Goal: Task Accomplishment & Management: Manage account settings

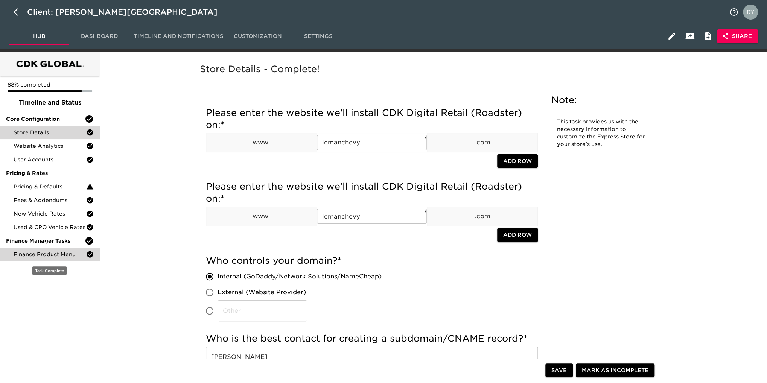
click at [57, 258] on span "Finance Product Menu" at bounding box center [50, 255] width 73 height 8
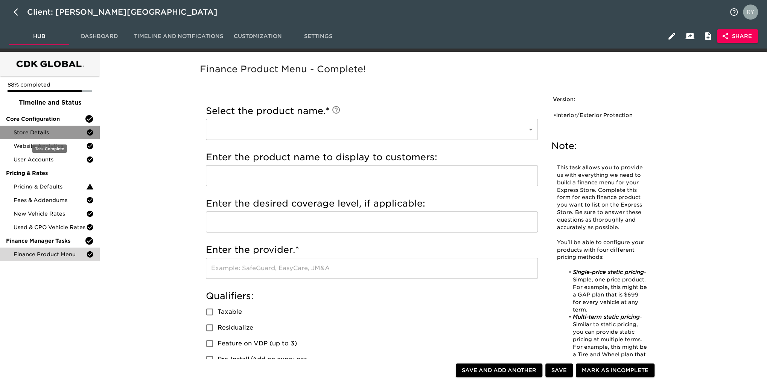
click at [25, 131] on span "Store Details" at bounding box center [50, 133] width 73 height 8
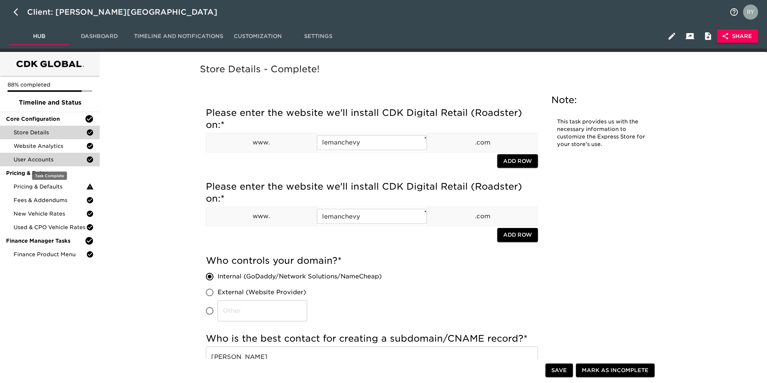
click at [33, 160] on span "User Accounts" at bounding box center [50, 160] width 73 height 8
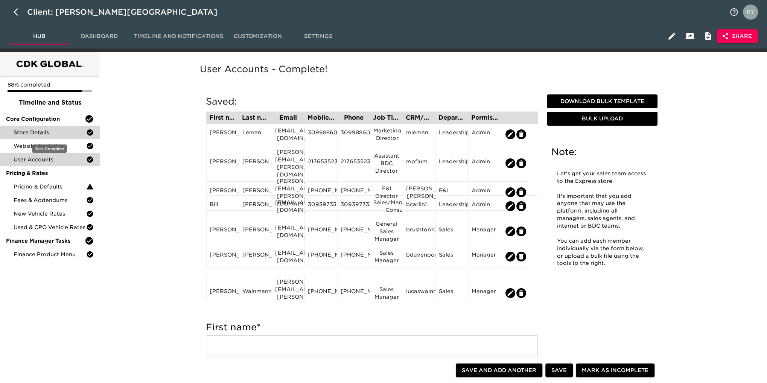
click at [39, 129] on span "Store Details" at bounding box center [50, 133] width 73 height 8
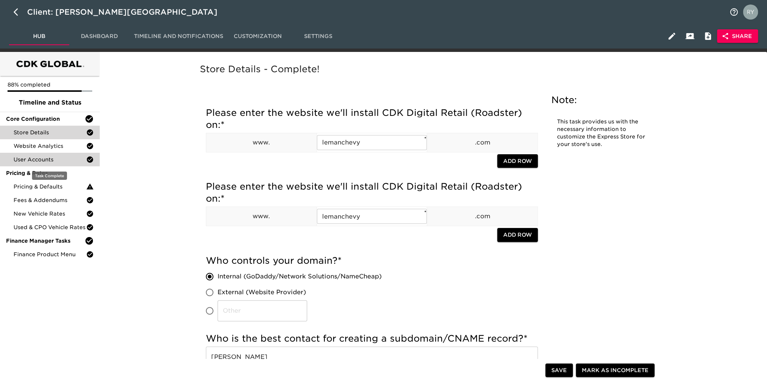
click at [38, 157] on span "User Accounts" at bounding box center [50, 160] width 73 height 8
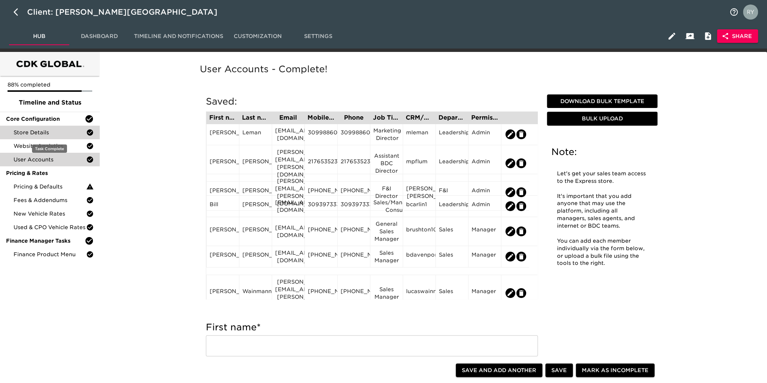
click at [35, 134] on span "Store Details" at bounding box center [50, 133] width 73 height 8
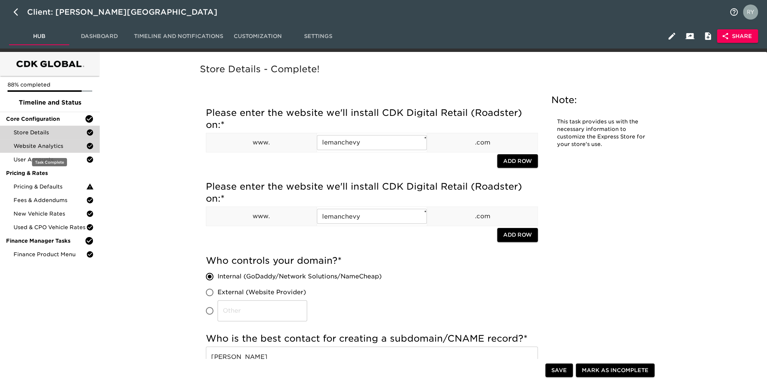
click at [43, 152] on div "Website Analytics" at bounding box center [50, 146] width 100 height 14
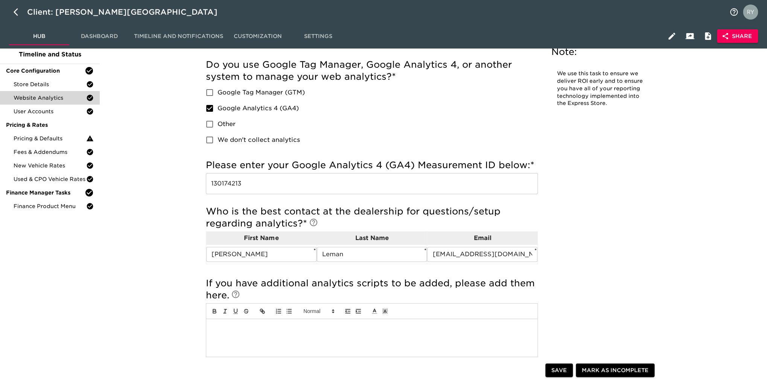
scroll to position [38, 0]
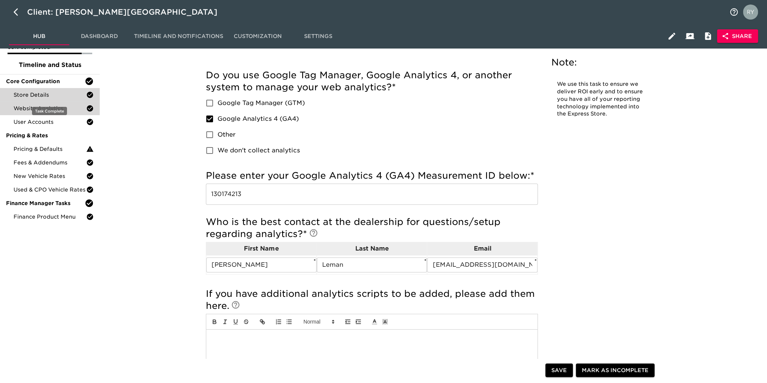
click at [32, 95] on span "Store Details" at bounding box center [50, 95] width 73 height 8
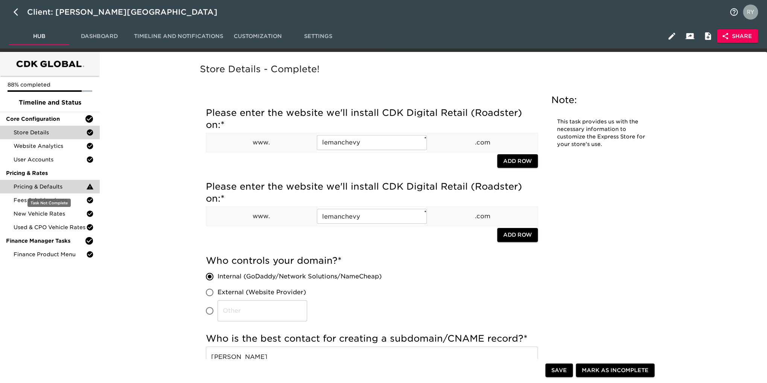
click at [33, 189] on span "Pricing & Defaults" at bounding box center [50, 187] width 73 height 8
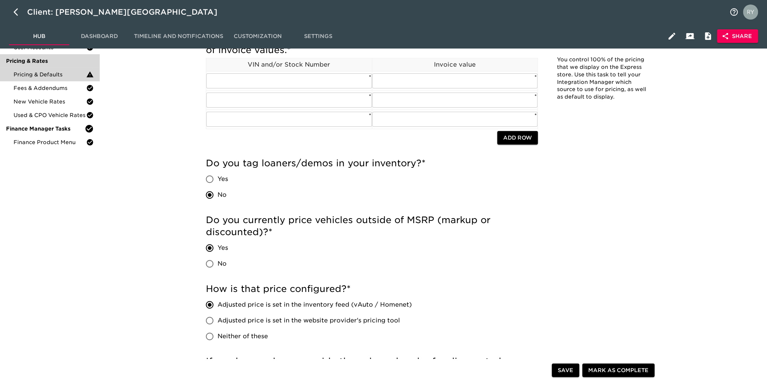
scroll to position [38, 0]
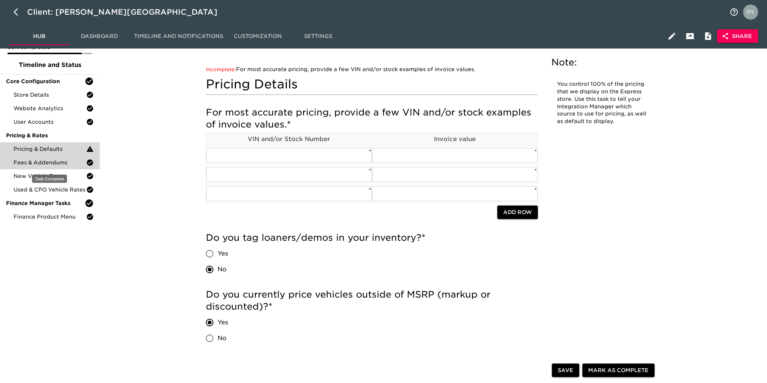
click at [38, 166] on span "Fees & Addendums" at bounding box center [50, 163] width 73 height 8
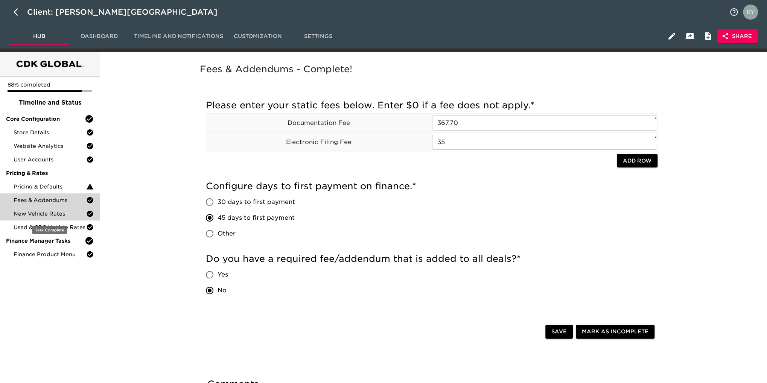
click at [61, 214] on span "New Vehicle Rates" at bounding box center [50, 214] width 73 height 8
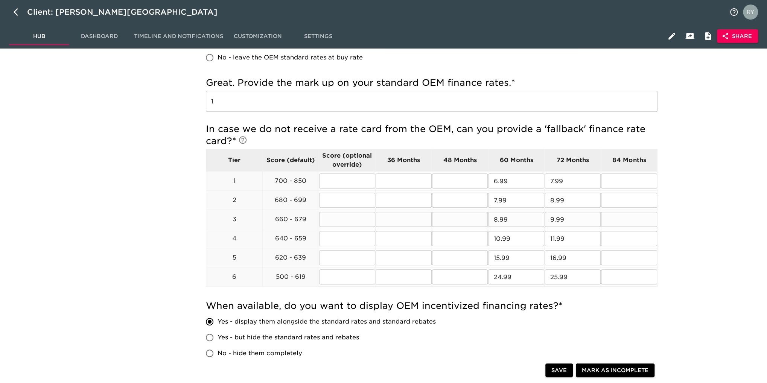
scroll to position [226, 0]
click at [470, 181] on input "text" at bounding box center [460, 181] width 56 height 15
type input "5.99"
click at [466, 198] on input "text" at bounding box center [460, 200] width 56 height 15
type input "6.99"
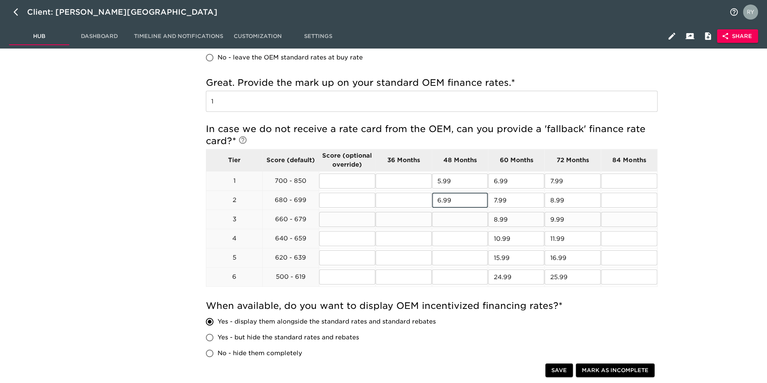
click at [447, 214] on input "text" at bounding box center [460, 219] width 56 height 15
type input "7.99"
click at [454, 232] on input "text" at bounding box center [460, 238] width 56 height 15
type input "9.99"
click at [451, 259] on input "text" at bounding box center [460, 257] width 56 height 15
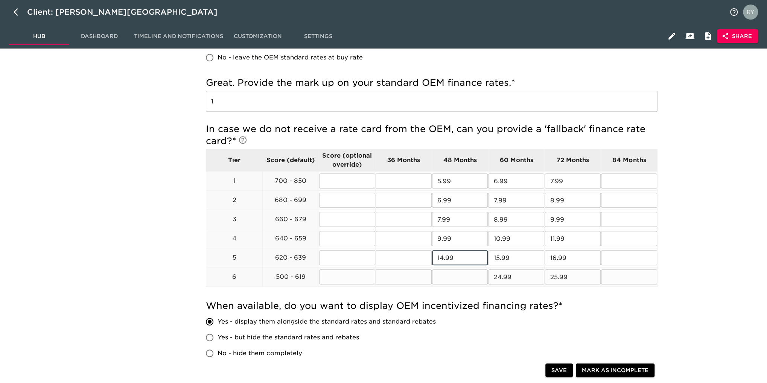
type input "14.99"
click at [450, 275] on input "text" at bounding box center [460, 277] width 56 height 15
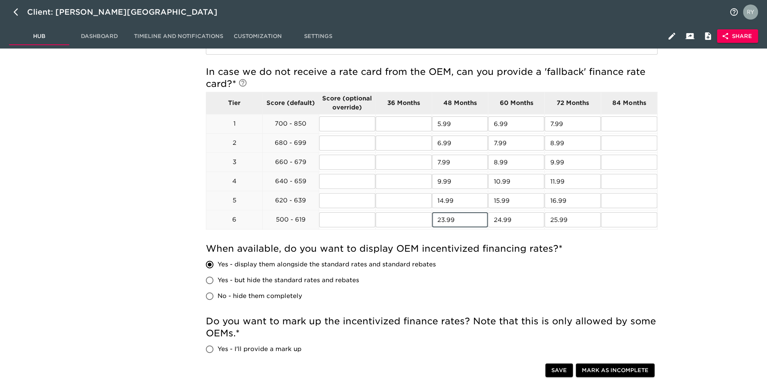
scroll to position [301, 0]
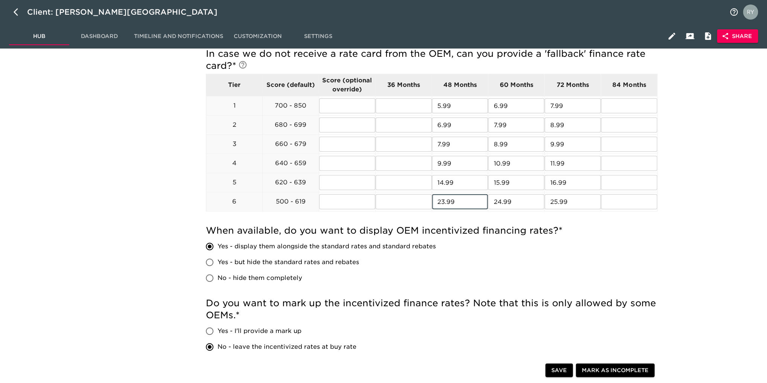
type input "23.99"
click at [567, 371] on span "Save" at bounding box center [559, 370] width 15 height 9
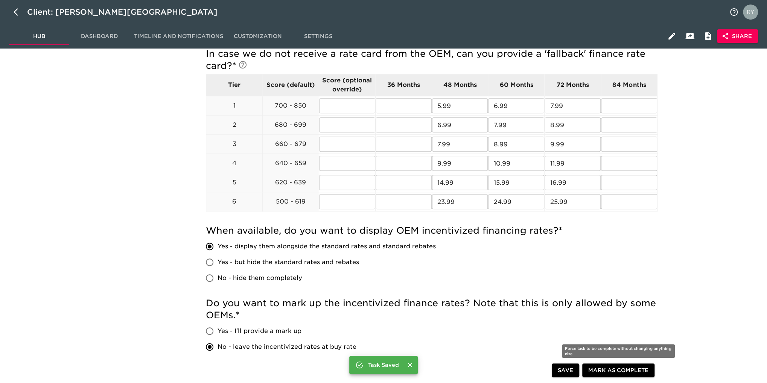
click at [624, 369] on span "Mark as Complete" at bounding box center [619, 370] width 60 height 9
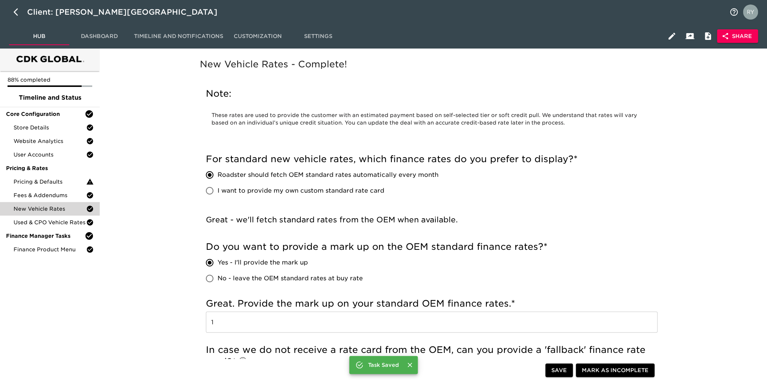
scroll to position [0, 0]
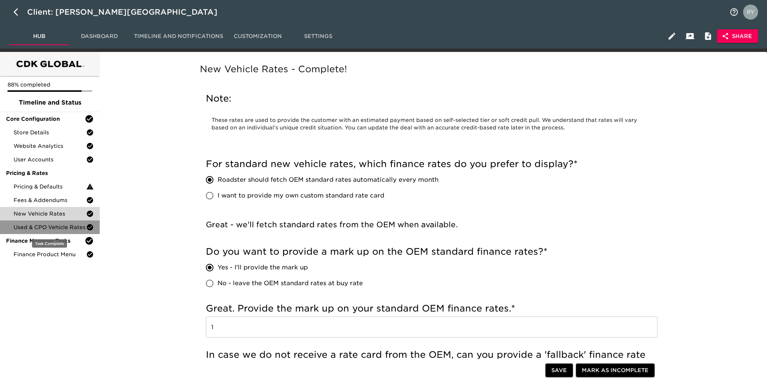
click at [43, 227] on span "Used & CPO Vehicle Rates" at bounding box center [50, 228] width 73 height 8
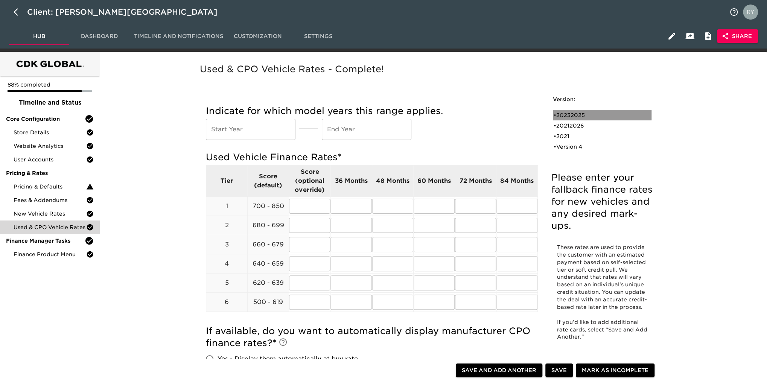
click at [573, 117] on div "• 20232025" at bounding box center [597, 115] width 87 height 8
type input "2023"
type input "2025"
radio input "true"
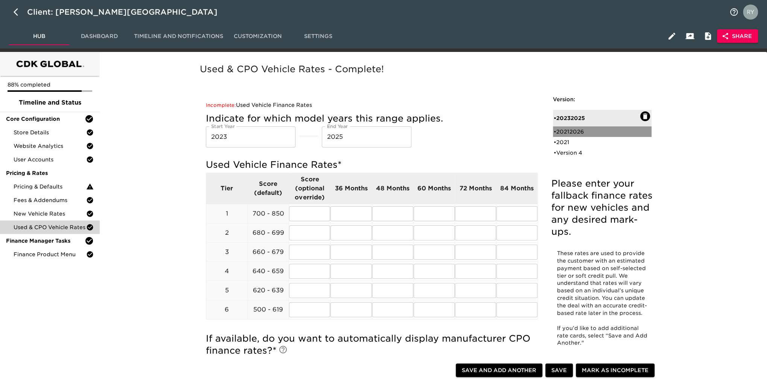
click at [570, 131] on div "• 20212026" at bounding box center [597, 132] width 87 height 8
type input "2021"
type input "2026"
radio input "false"
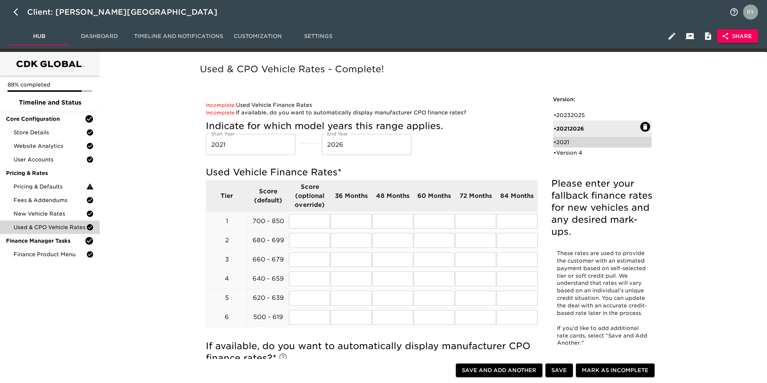
click at [568, 142] on div "• 2021" at bounding box center [597, 143] width 87 height 8
radio input "true"
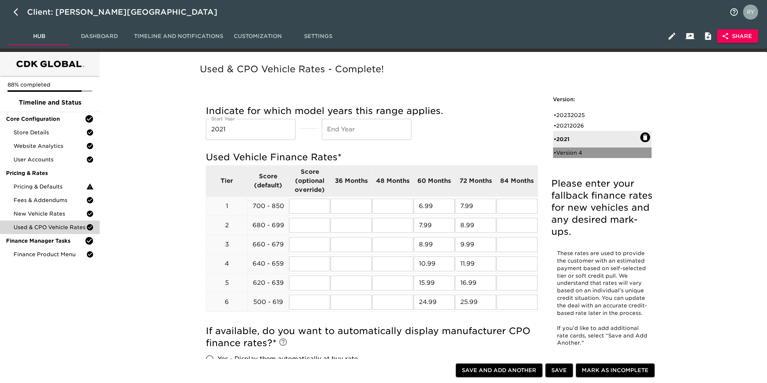
click at [571, 153] on div "• Version 4" at bounding box center [597, 153] width 87 height 8
radio input "true"
click at [568, 140] on div "• 2021" at bounding box center [602, 136] width 99 height 11
click at [261, 133] on input "2021" at bounding box center [251, 129] width 90 height 21
type input "2017"
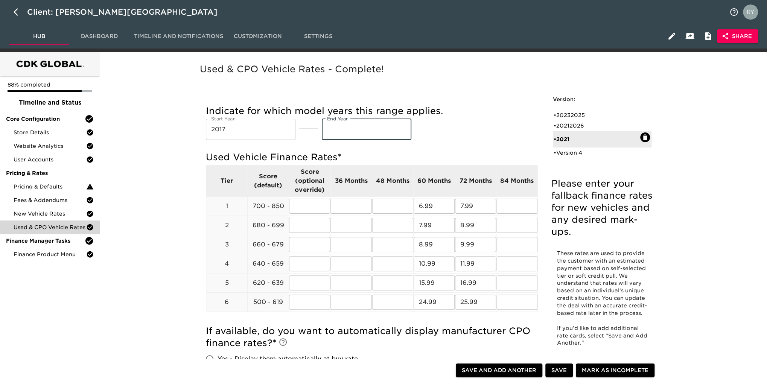
click at [344, 131] on input "text" at bounding box center [367, 129] width 90 height 21
type input "2025"
click at [577, 116] on div "• 20232025" at bounding box center [597, 115] width 87 height 8
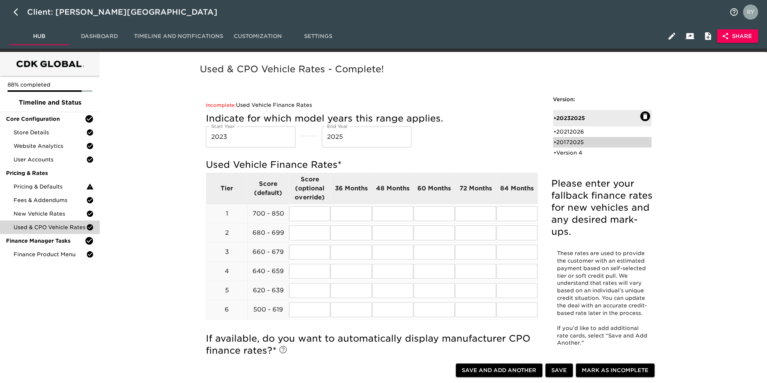
click at [587, 142] on div "• 20172025" at bounding box center [597, 143] width 87 height 8
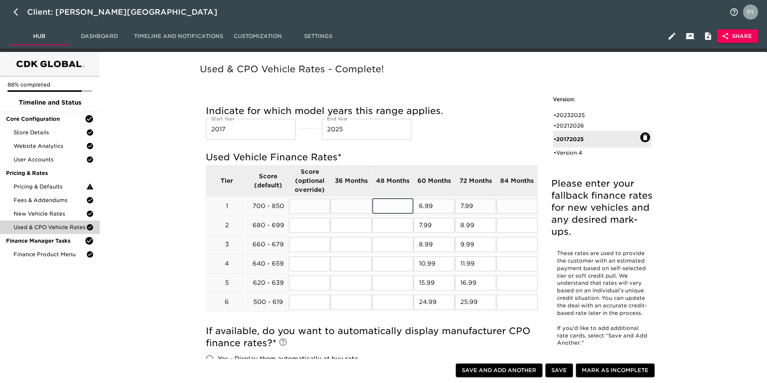
click at [385, 208] on input "text" at bounding box center [392, 206] width 41 height 15
click at [575, 116] on div "• 20232025" at bounding box center [597, 115] width 87 height 8
type input "2023"
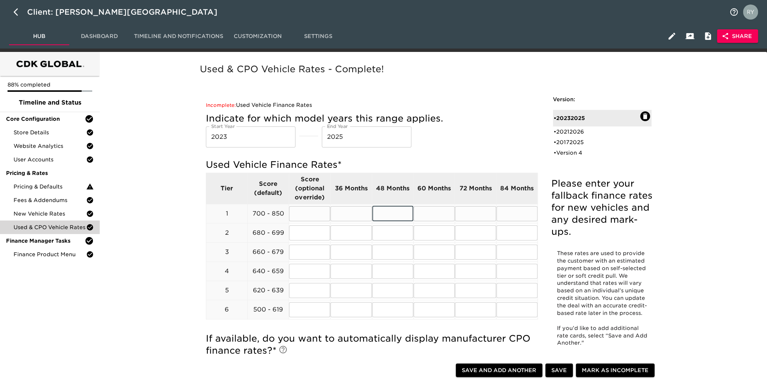
click at [395, 217] on input "text" at bounding box center [392, 213] width 41 height 15
type input "6"
click at [433, 215] on input "text" at bounding box center [434, 213] width 41 height 15
type input "6.99"
click at [473, 216] on input "text" at bounding box center [475, 213] width 41 height 15
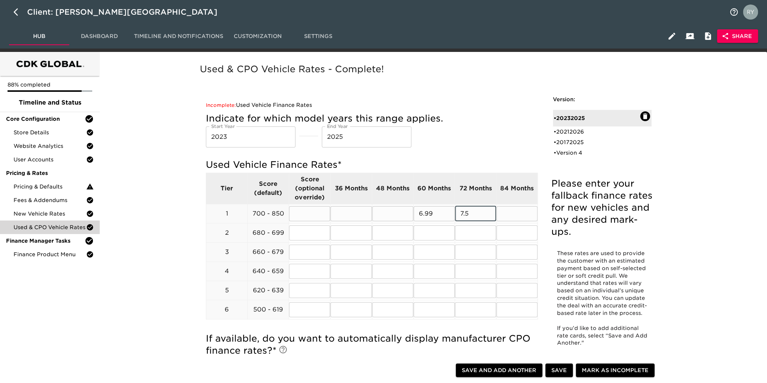
type input "7.5"
click at [387, 217] on input "text" at bounding box center [392, 213] width 41 height 15
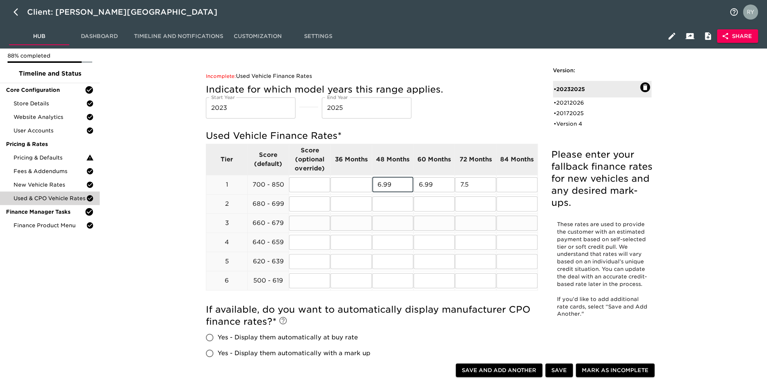
scroll to position [38, 0]
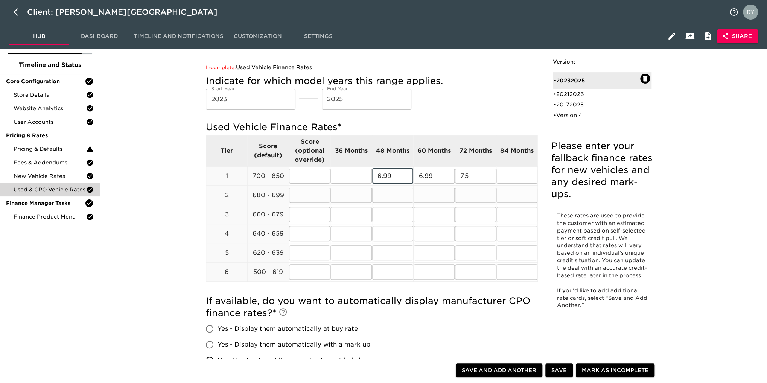
type input "6.99"
drag, startPoint x: 393, startPoint y: 198, endPoint x: 393, endPoint y: 194, distance: 4.1
click at [393, 197] on input "text" at bounding box center [392, 195] width 41 height 15
type input "7.99"
click at [440, 200] on input "text" at bounding box center [434, 195] width 41 height 15
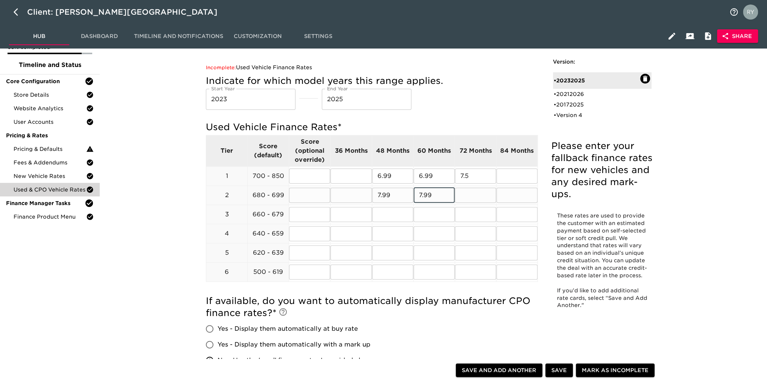
type input "7.99"
click at [477, 195] on input "text" at bounding box center [475, 195] width 41 height 15
type input "8.5"
click at [388, 216] on input "text" at bounding box center [392, 214] width 41 height 15
type input "8.99"
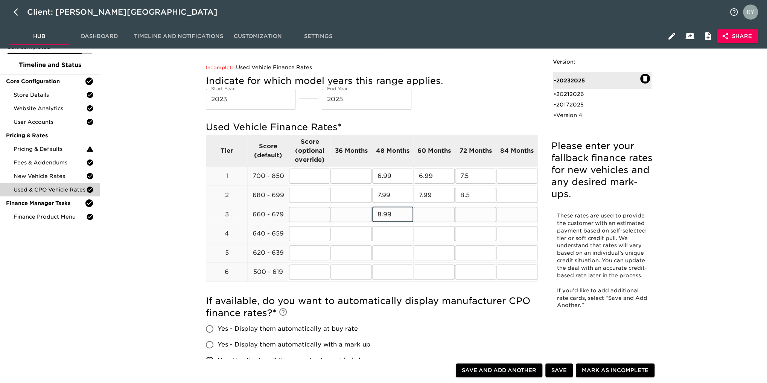
click at [426, 217] on input "text" at bounding box center [434, 214] width 41 height 15
type input "8.99"
click at [461, 215] on input "text" at bounding box center [475, 214] width 41 height 15
type input "9.5"
click at [381, 237] on input "text" at bounding box center [392, 233] width 41 height 15
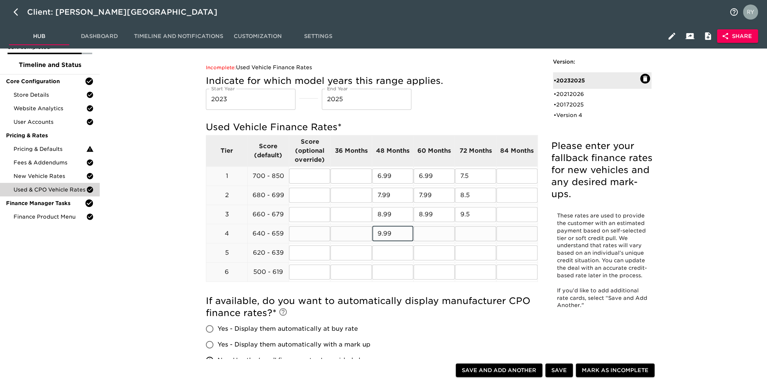
type input "9.99"
click at [433, 231] on input "text" at bounding box center [434, 233] width 41 height 15
type input "9.99"
click at [470, 230] on input "text" at bounding box center [475, 233] width 41 height 15
type input "10.5"
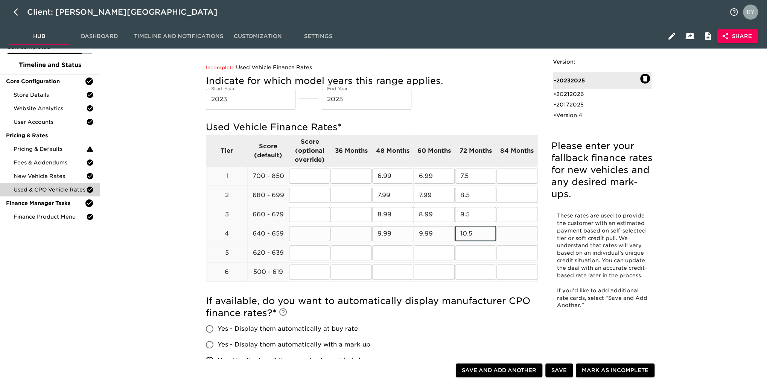
click at [376, 234] on input "9.99" at bounding box center [392, 233] width 41 height 15
type input "11.99"
click at [423, 236] on input "9.99" at bounding box center [434, 233] width 41 height 15
type input "11.99"
click at [466, 235] on input "10.5" at bounding box center [475, 233] width 41 height 15
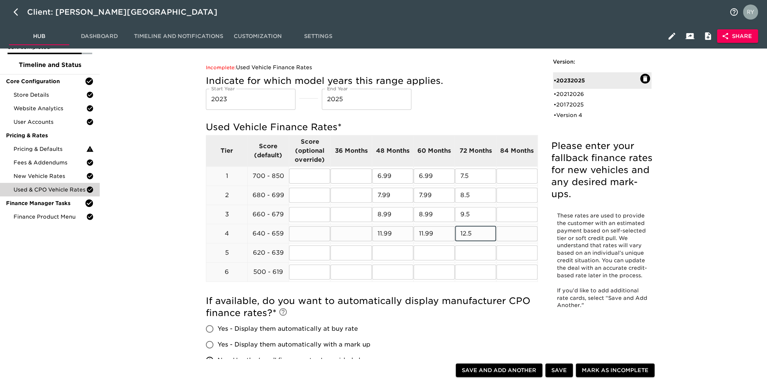
click at [475, 233] on input "12.5" at bounding box center [475, 233] width 41 height 15
type input "12.99"
click at [405, 255] on input "text" at bounding box center [392, 253] width 41 height 15
type input "15.99"
click at [437, 255] on input "text" at bounding box center [434, 253] width 41 height 15
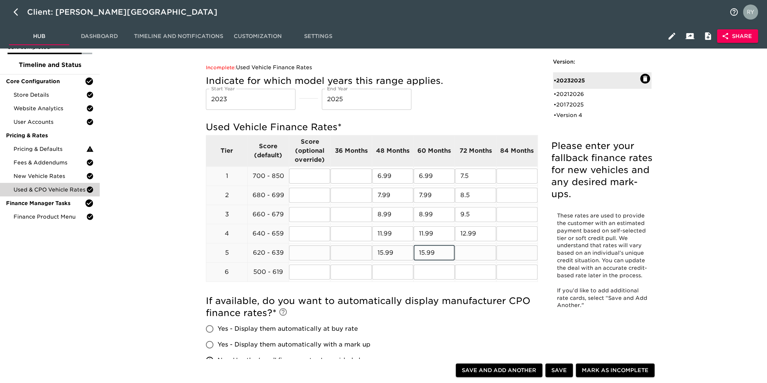
type input "15.99"
click at [473, 255] on input "text" at bounding box center [475, 253] width 41 height 15
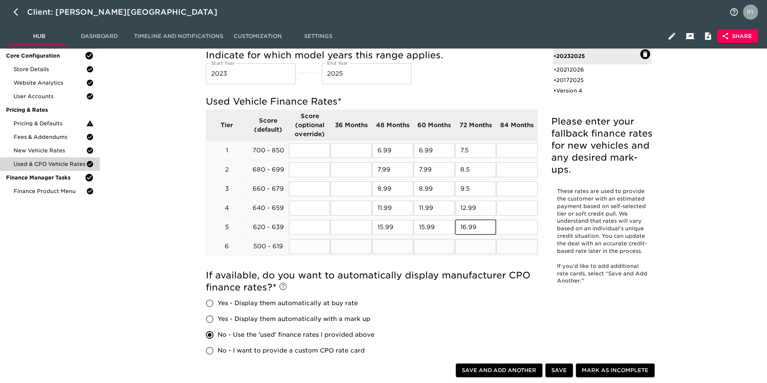
scroll to position [75, 0]
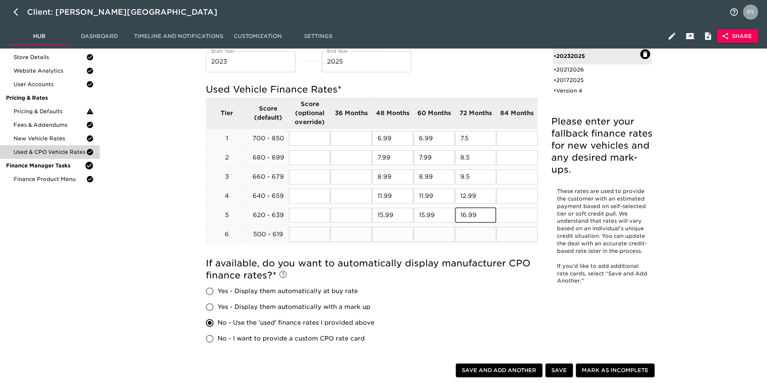
type input "16.99"
click at [382, 235] on input "text" at bounding box center [392, 234] width 41 height 15
type input "19.99"
click at [426, 234] on input "text" at bounding box center [434, 234] width 41 height 15
type input "19.99"
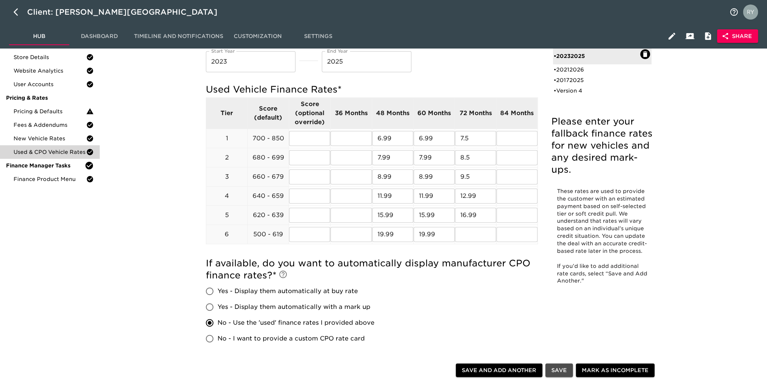
click at [560, 366] on span "Save" at bounding box center [559, 370] width 15 height 9
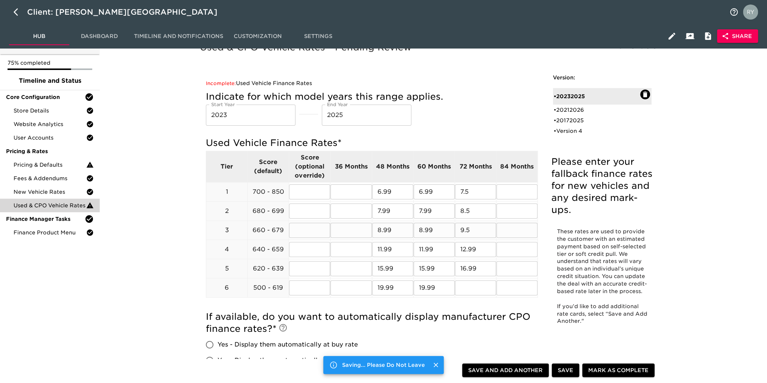
scroll to position [0, 0]
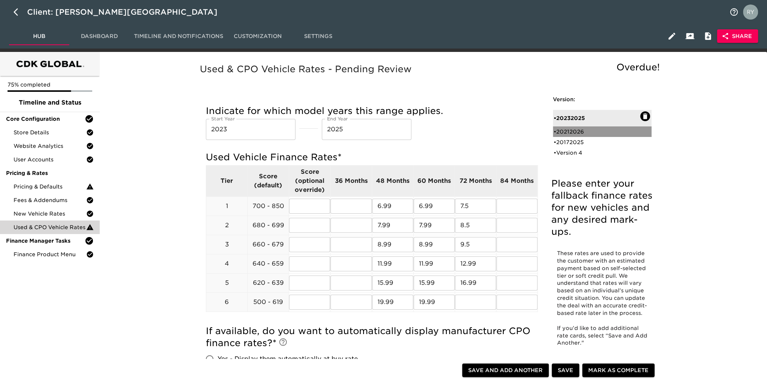
click at [592, 131] on div "• 20212026" at bounding box center [597, 132] width 87 height 8
type input "2021"
type input "2026"
radio input "false"
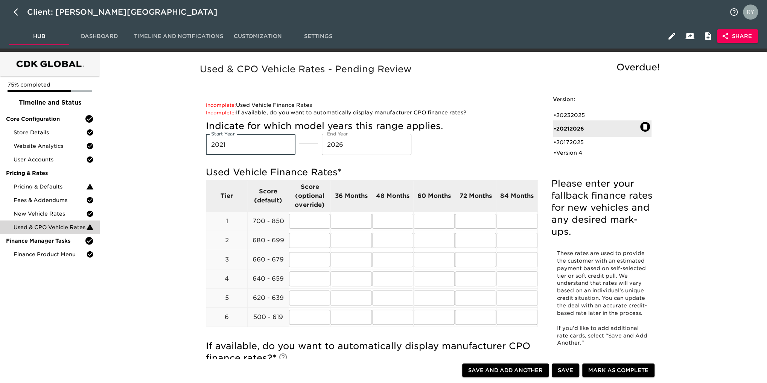
drag, startPoint x: 238, startPoint y: 149, endPoint x: 224, endPoint y: 150, distance: 14.4
click at [224, 150] on input "2021" at bounding box center [251, 144] width 90 height 21
type input "2020"
click at [342, 143] on input "2026" at bounding box center [367, 144] width 90 height 21
type input "2022"
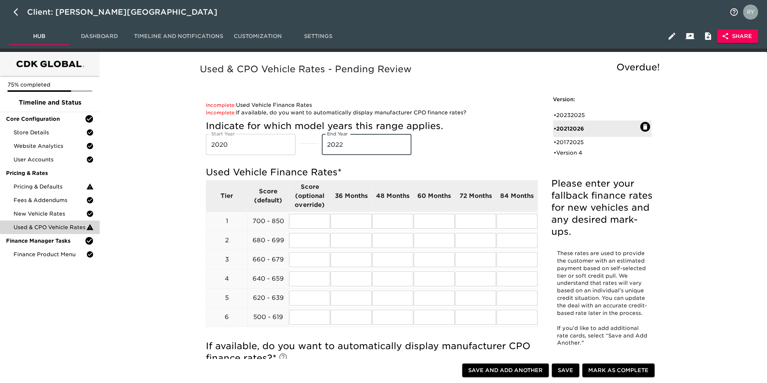
click at [471, 149] on div "Indicate for which model years this range applies. Start Year [DATE] Start Year…" at bounding box center [372, 137] width 332 height 35
click at [429, 226] on input "text" at bounding box center [434, 221] width 41 height 15
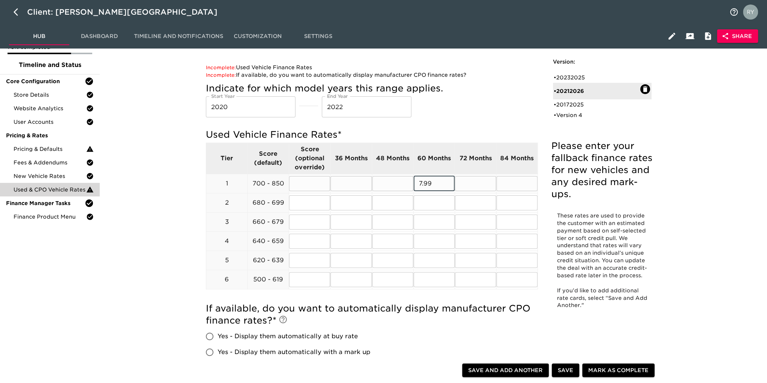
type input "7.99"
click at [482, 184] on input "text" at bounding box center [475, 183] width 41 height 15
type input "8"
type input "8.99"
click at [380, 186] on input "text" at bounding box center [392, 183] width 41 height 15
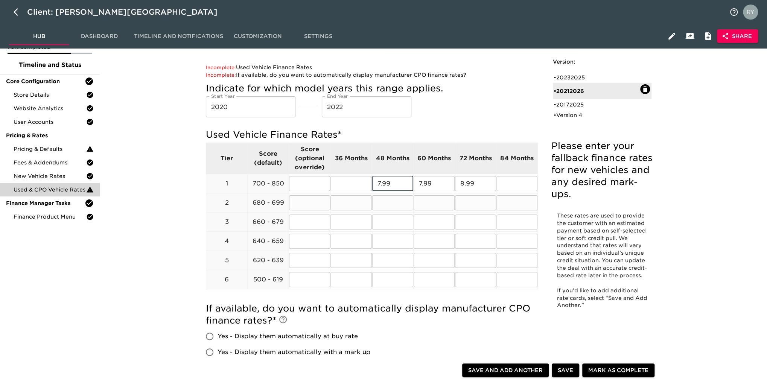
type input "7.99"
click at [383, 202] on input "text" at bounding box center [392, 202] width 41 height 15
type input "8.99"
click at [434, 206] on input "text" at bounding box center [434, 202] width 41 height 15
type input "8.99"
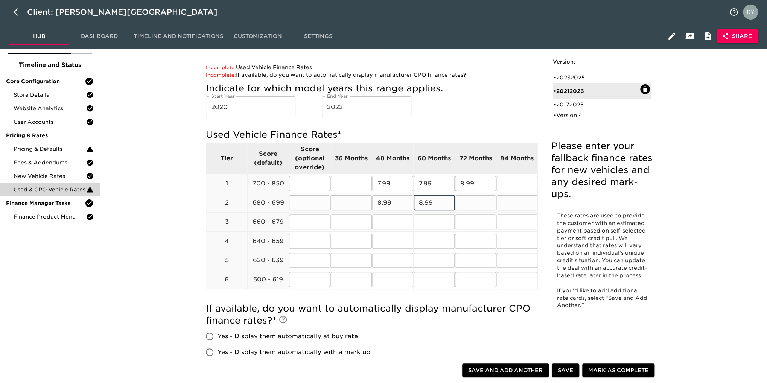
click at [481, 207] on input "text" at bounding box center [475, 202] width 41 height 15
type input "9.99"
click at [398, 221] on input "text" at bounding box center [392, 222] width 41 height 15
type input "9.99"
click at [430, 220] on input "text" at bounding box center [434, 222] width 41 height 15
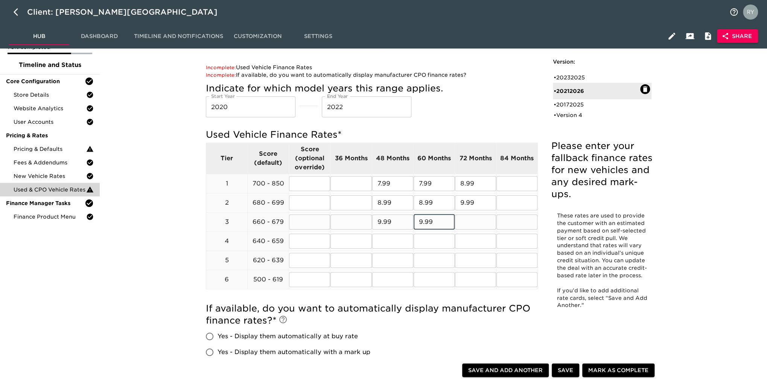
type input "9.99"
click at [477, 220] on input "text" at bounding box center [475, 222] width 41 height 15
type input "10.99"
click at [380, 238] on input "text" at bounding box center [392, 241] width 41 height 15
type input "11.99"
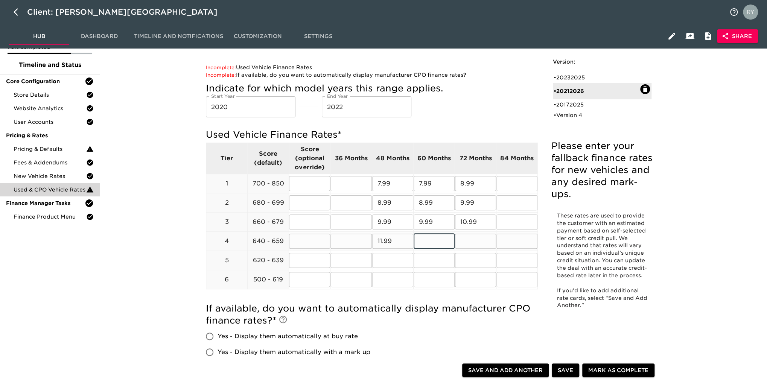
click at [423, 243] on input "text" at bounding box center [434, 241] width 41 height 15
type input "11.99"
click at [474, 246] on input "text" at bounding box center [475, 241] width 41 height 15
type input "12.99"
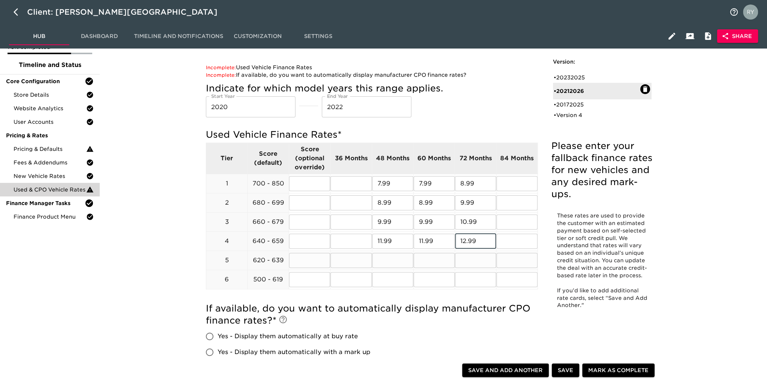
click at [405, 267] on input "text" at bounding box center [392, 260] width 41 height 15
type input "16.99"
click at [437, 261] on input "text" at bounding box center [434, 260] width 41 height 15
type input "16.99"
click at [476, 259] on input "text" at bounding box center [475, 260] width 41 height 15
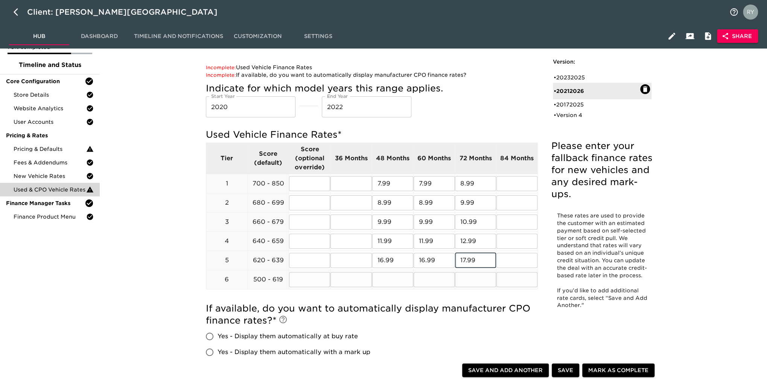
scroll to position [113, 0]
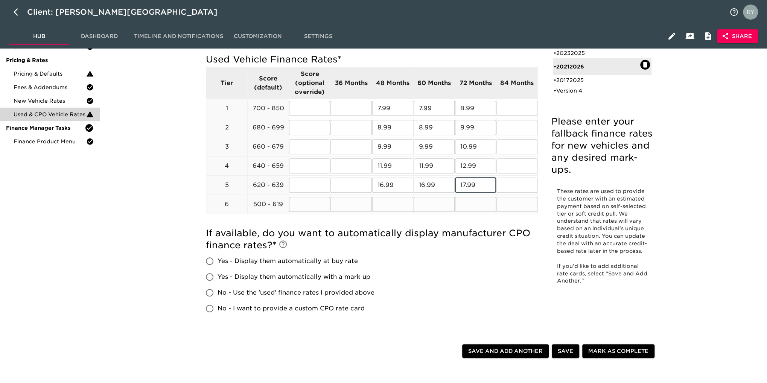
type input "17.99"
click at [384, 208] on input "text" at bounding box center [392, 204] width 41 height 15
type input "21.99"
click at [433, 204] on input "text" at bounding box center [434, 204] width 41 height 15
type input "22.99"
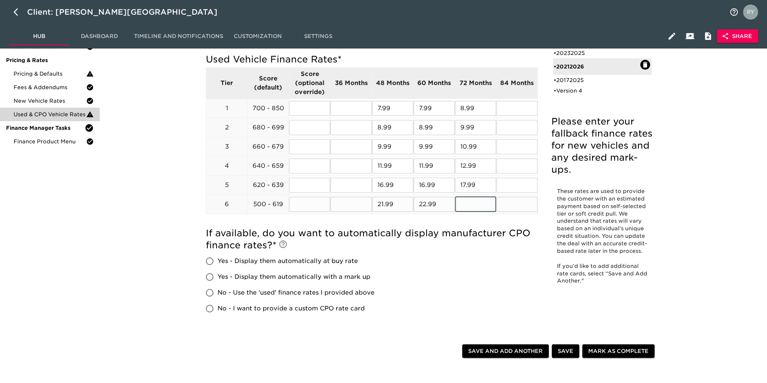
click at [474, 206] on input "text" at bounding box center [475, 204] width 41 height 15
type input "22.99"
drag, startPoint x: 430, startPoint y: 204, endPoint x: 416, endPoint y: 204, distance: 14.3
click at [416, 204] on input "22.99" at bounding box center [434, 204] width 41 height 15
type input "21.99"
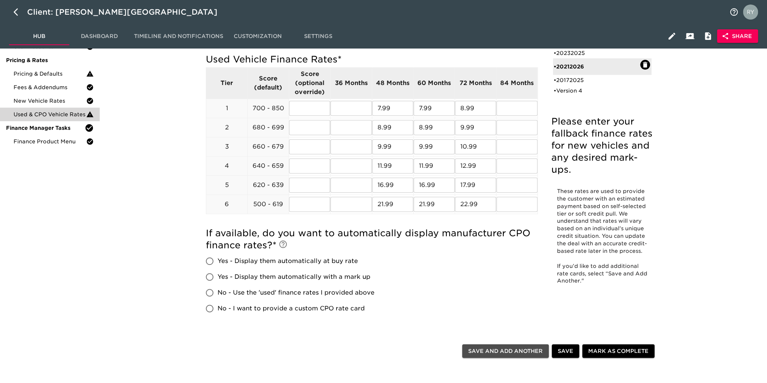
drag, startPoint x: 527, startPoint y: 354, endPoint x: 523, endPoint y: 371, distance: 18.1
click at [527, 354] on span "Save and Add Another" at bounding box center [505, 351] width 75 height 9
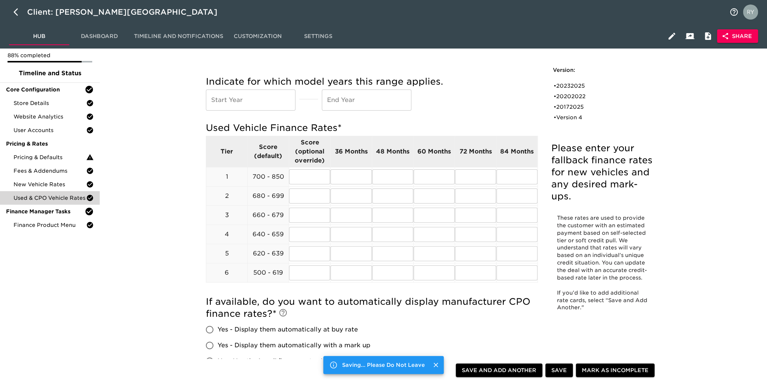
scroll to position [0, 0]
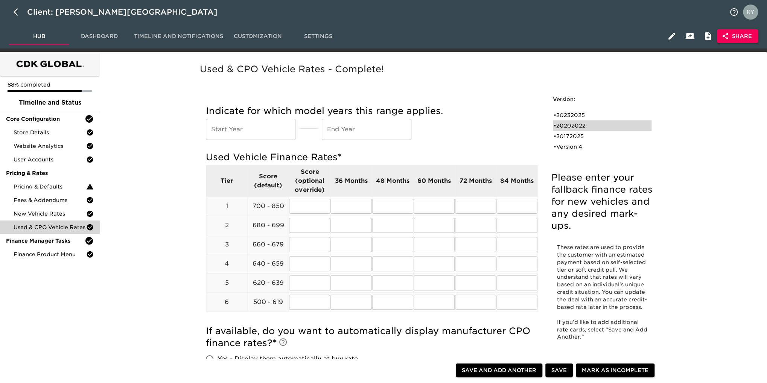
click at [574, 126] on div "• 20202022" at bounding box center [597, 126] width 87 height 8
type input "2020"
type input "2022"
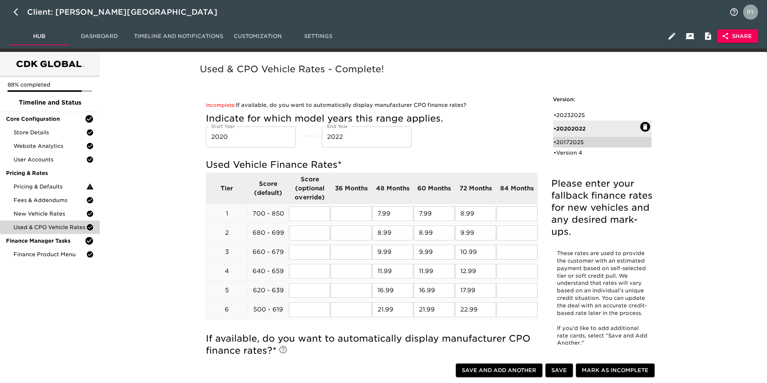
click at [577, 143] on div "• 20172025" at bounding box center [597, 143] width 87 height 8
type input "2017"
type input "2025"
radio input "true"
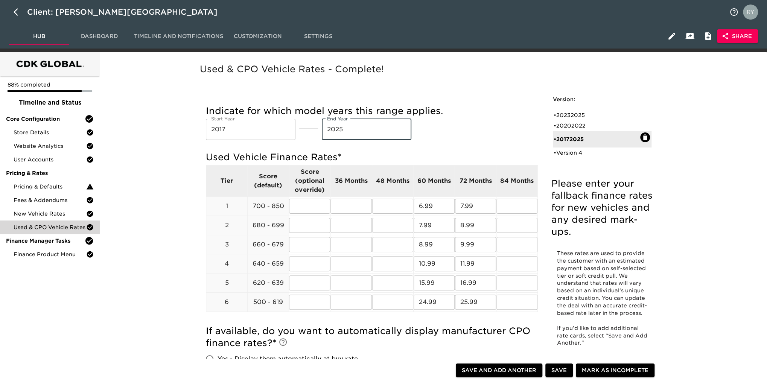
click at [354, 128] on input "2025" at bounding box center [367, 129] width 90 height 21
type input "2019"
click at [482, 302] on input "25.99" at bounding box center [475, 302] width 41 height 15
type input "2"
click at [482, 282] on input "16.99" at bounding box center [475, 283] width 41 height 15
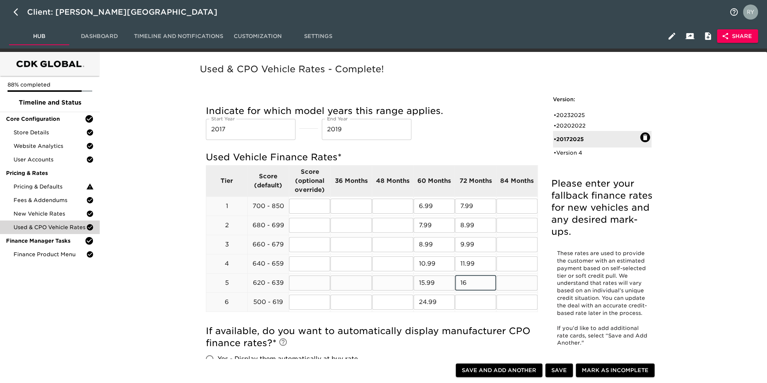
type input "1"
click at [480, 263] on input "11.99" at bounding box center [475, 263] width 41 height 15
type input "1"
click at [477, 243] on input "9.99" at bounding box center [475, 244] width 41 height 15
type input "9"
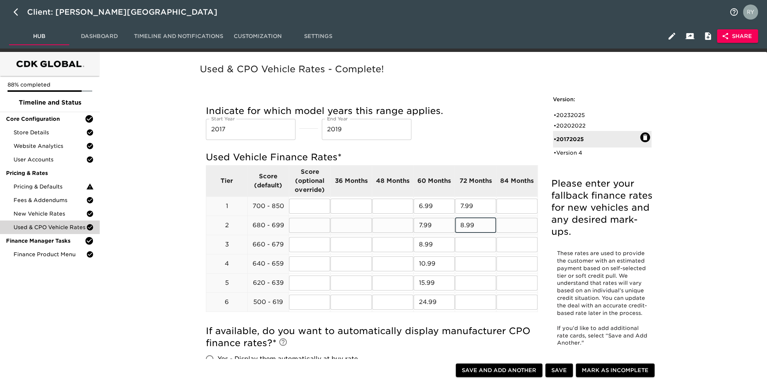
drag, startPoint x: 475, startPoint y: 229, endPoint x: 464, endPoint y: 228, distance: 10.6
click at [464, 228] on input "8.99" at bounding box center [475, 225] width 41 height 15
type input "8"
click at [477, 203] on input "7.99" at bounding box center [475, 206] width 41 height 15
type input "7"
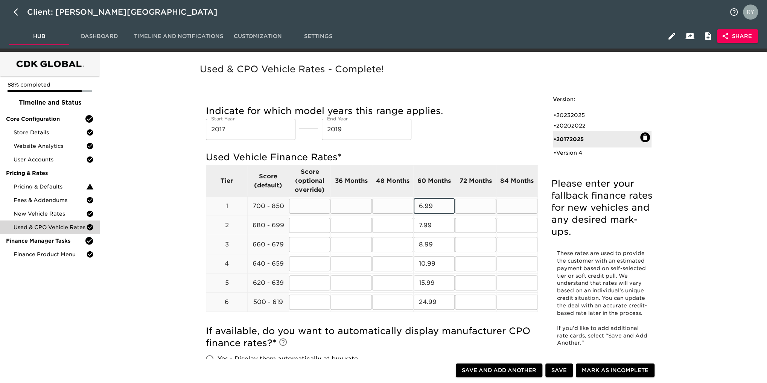
click at [444, 211] on input "6.99" at bounding box center [434, 206] width 41 height 15
type input "6"
click at [438, 228] on input "7.99" at bounding box center [434, 225] width 41 height 15
type input "7"
click at [441, 249] on input "8.99" at bounding box center [434, 244] width 41 height 15
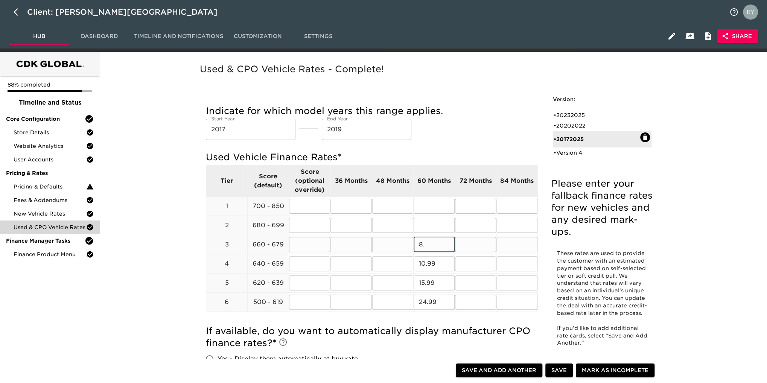
type input "8"
click at [442, 265] on input "10.99" at bounding box center [434, 263] width 41 height 15
type input "1"
click at [437, 285] on input "15.9" at bounding box center [434, 283] width 41 height 15
type input "1"
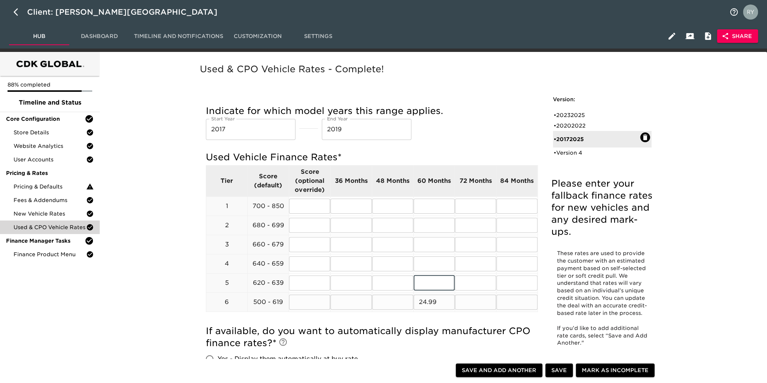
click at [446, 310] on td "24.99 ​" at bounding box center [433, 302] width 41 height 19
click at [447, 305] on input "24.99" at bounding box center [434, 302] width 41 height 15
type input "2"
click at [392, 207] on input "text" at bounding box center [392, 206] width 41 height 15
type input "7.99"
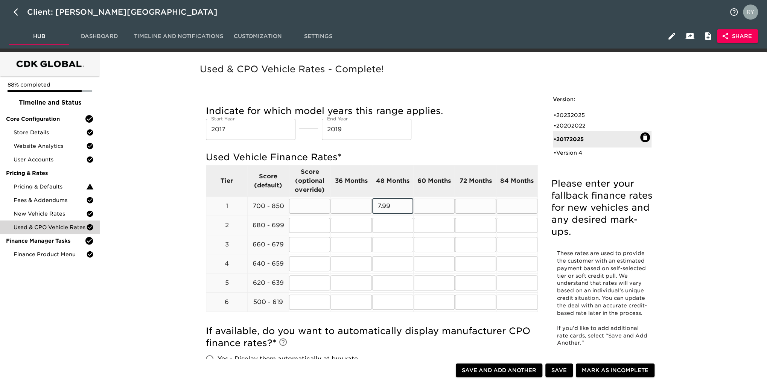
click at [424, 208] on input "text" at bounding box center [434, 206] width 41 height 15
type input "8.99"
click at [385, 226] on input "text" at bounding box center [392, 225] width 41 height 15
type input "8.99"
click at [432, 228] on input "text" at bounding box center [434, 225] width 41 height 15
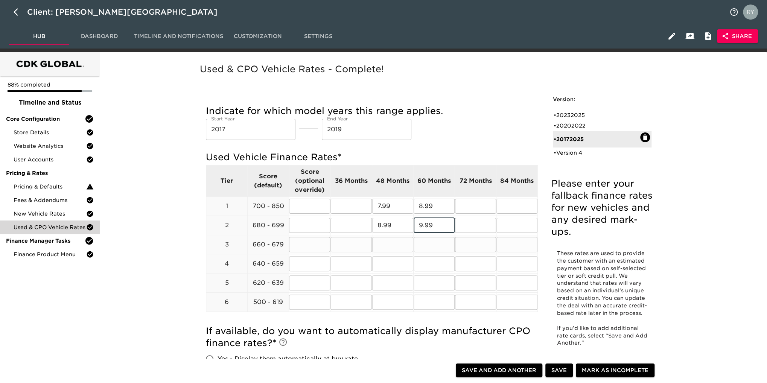
type input "9.99"
click at [390, 244] on input "text" at bounding box center [392, 244] width 41 height 15
type input "9.99"
click at [428, 244] on input "text" at bounding box center [434, 244] width 41 height 15
type input "10.99"
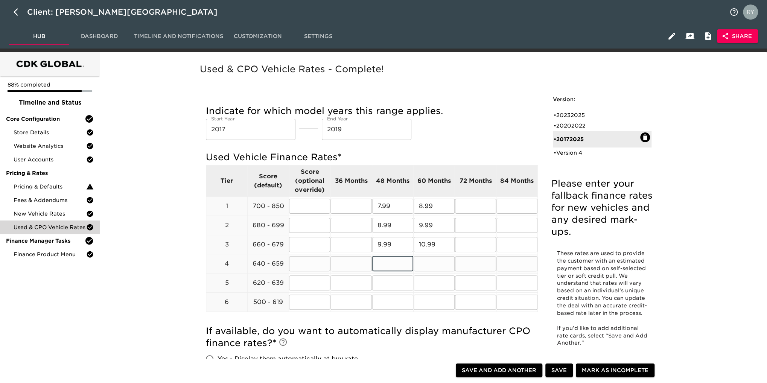
click at [391, 265] on input "text" at bounding box center [392, 263] width 41 height 15
type input "10.99"
click at [429, 263] on input "text" at bounding box center [434, 263] width 41 height 15
type input "11.99"
click at [384, 283] on input "text" at bounding box center [392, 283] width 41 height 15
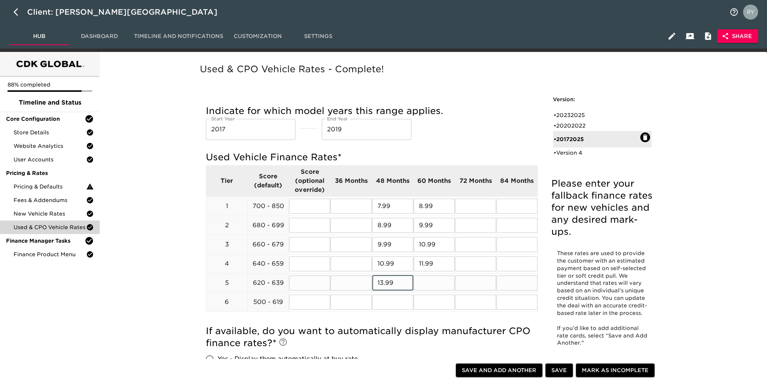
type input "13.99"
click at [442, 283] on input "text" at bounding box center [434, 283] width 41 height 15
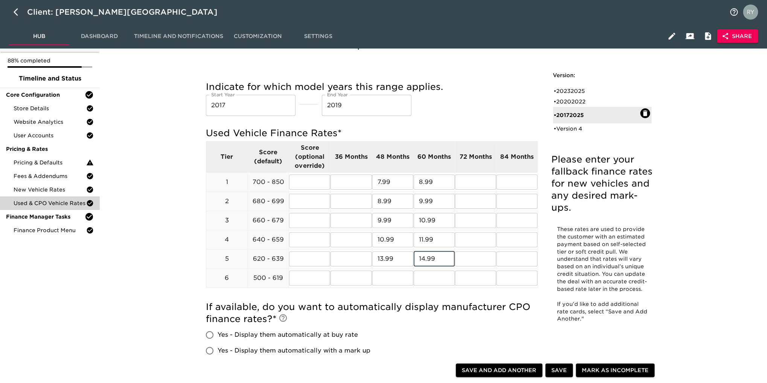
scroll to position [38, 0]
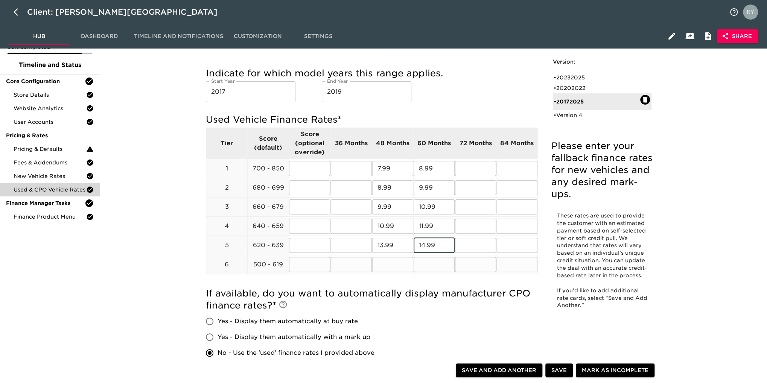
type input "14.99"
click at [387, 265] on input "text" at bounding box center [392, 264] width 41 height 15
type input "22.99"
click at [434, 266] on input "text" at bounding box center [434, 264] width 41 height 15
type input "23.99"
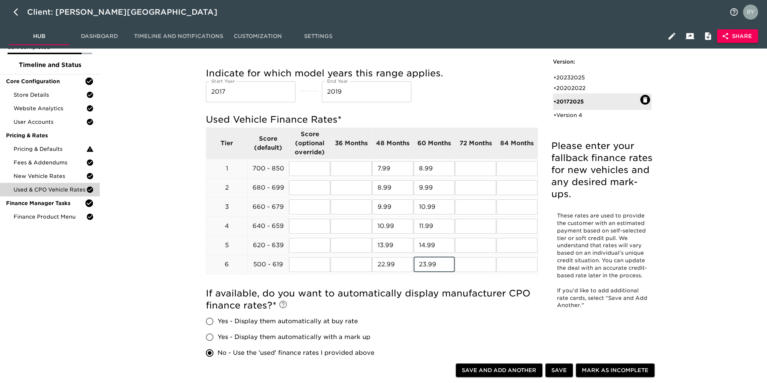
click at [531, 372] on span "Save and Add Another" at bounding box center [499, 370] width 75 height 9
radio input "false"
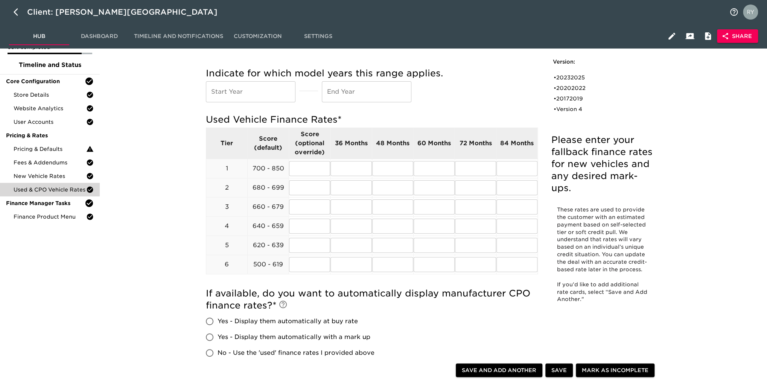
click at [249, 96] on input "text" at bounding box center [251, 91] width 90 height 21
type input "2"
type input "2010"
click at [383, 92] on input "text" at bounding box center [367, 91] width 90 height 21
type input "2017"
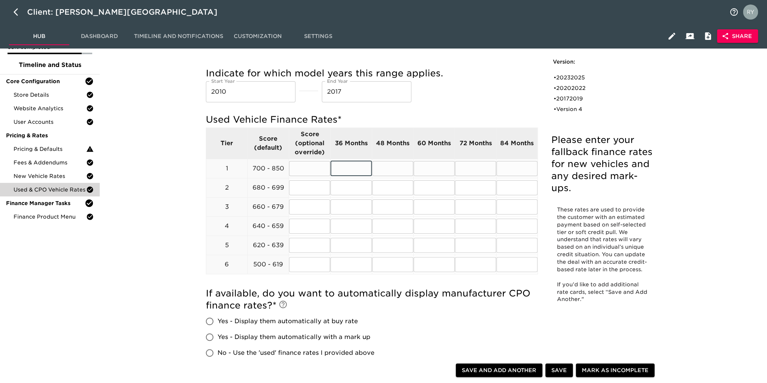
click at [341, 165] on input "text" at bounding box center [351, 168] width 41 height 15
type input "9.99"
click at [386, 172] on input "text" at bounding box center [392, 168] width 41 height 15
type input "10.99"
click at [341, 187] on input "text" at bounding box center [351, 187] width 41 height 15
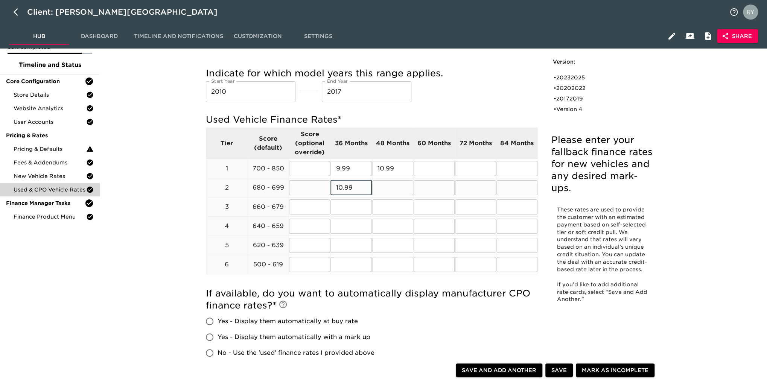
type input "10.99"
click at [378, 190] on input "text" at bounding box center [392, 187] width 41 height 15
type input "11.99"
click at [358, 213] on input "text" at bounding box center [351, 207] width 41 height 15
type input "11.99"
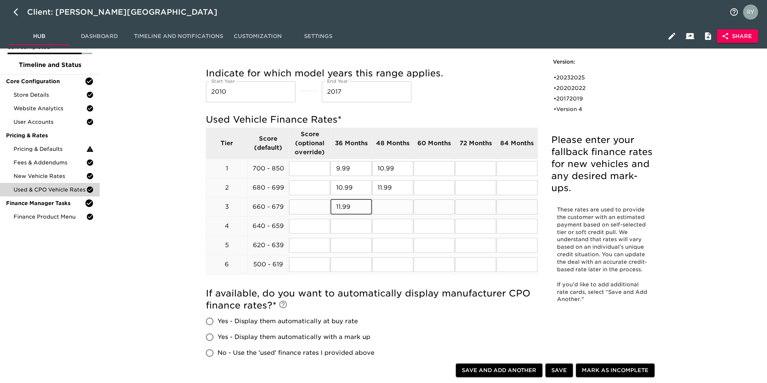
click at [386, 204] on input "text" at bounding box center [392, 207] width 41 height 15
type input "12.99"
click at [363, 223] on input "text" at bounding box center [351, 226] width 41 height 15
type input "12.99"
drag, startPoint x: 384, startPoint y: 226, endPoint x: 387, endPoint y: 223, distance: 4.8
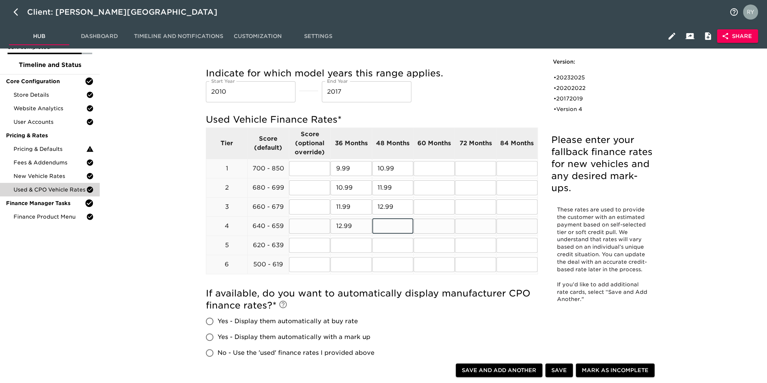
click at [384, 226] on input "text" at bounding box center [392, 226] width 41 height 15
type input "13.99"
click at [353, 246] on input "text" at bounding box center [351, 245] width 41 height 15
type input "15.99"
click at [396, 247] on input "text" at bounding box center [392, 245] width 41 height 15
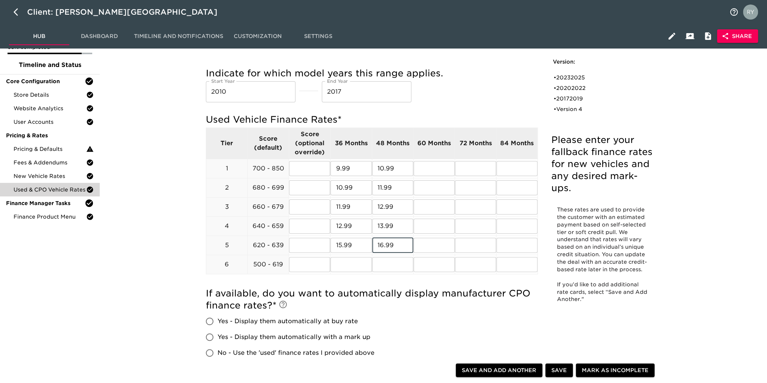
type input "16.99"
click at [558, 372] on span "Save" at bounding box center [559, 370] width 15 height 9
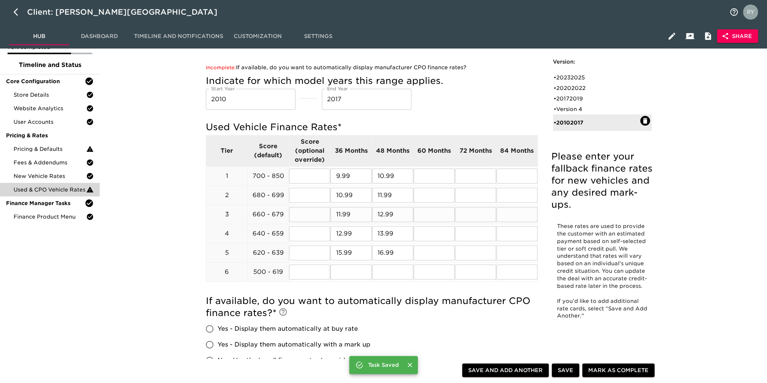
scroll to position [0, 0]
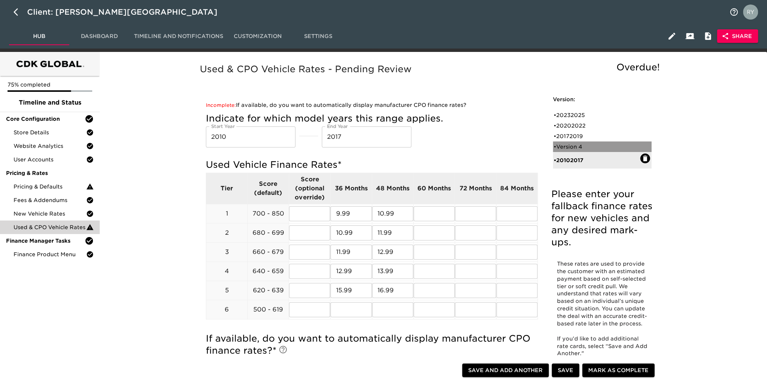
click at [581, 148] on div "• Version 4" at bounding box center [597, 147] width 87 height 8
radio input "true"
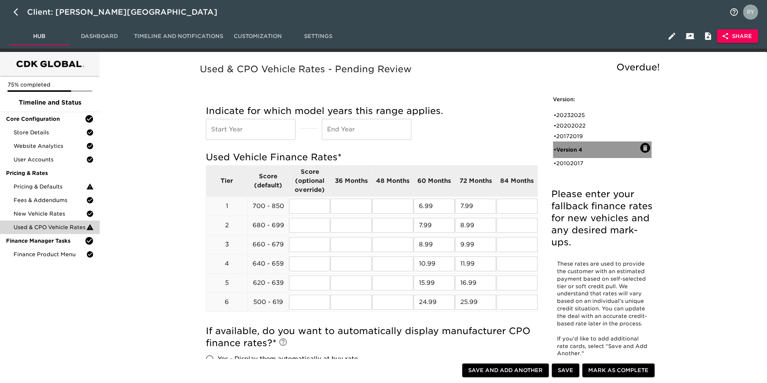
click at [594, 154] on div "• Version 4" at bounding box center [602, 150] width 99 height 17
click at [586, 164] on div "• 20102017" at bounding box center [597, 164] width 87 height 8
type input "2010"
type input "2017"
radio input "false"
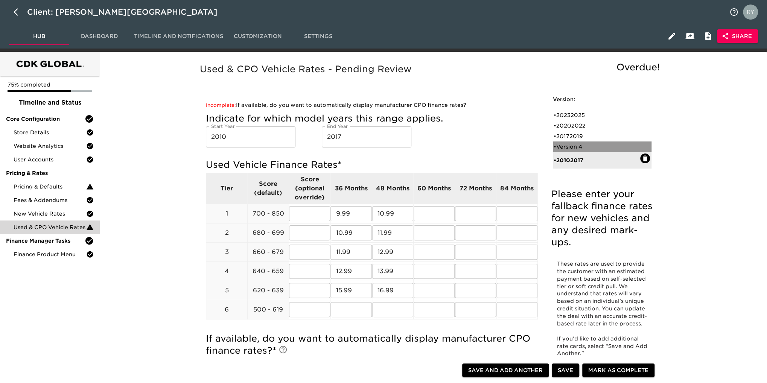
click at [582, 147] on div "• Version 4" at bounding box center [597, 147] width 87 height 8
radio input "true"
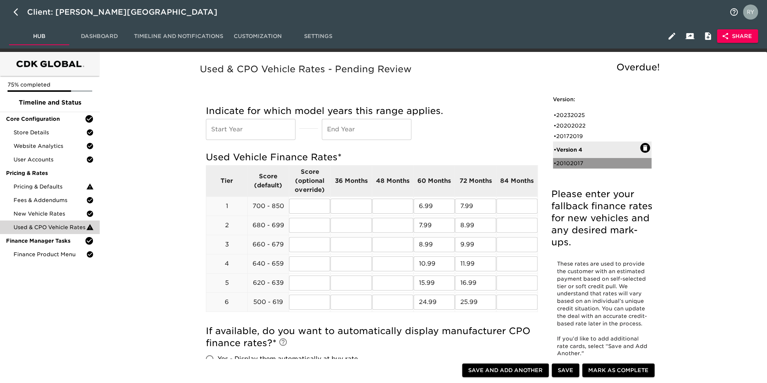
click at [562, 166] on div "• 20102017" at bounding box center [597, 164] width 87 height 8
type input "2010"
type input "2017"
radio input "false"
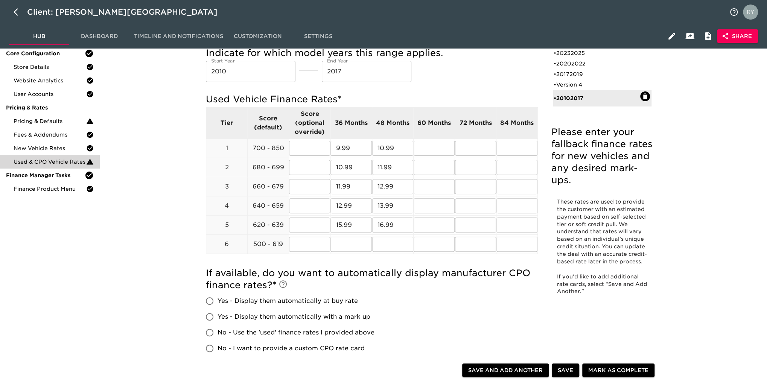
scroll to position [113, 0]
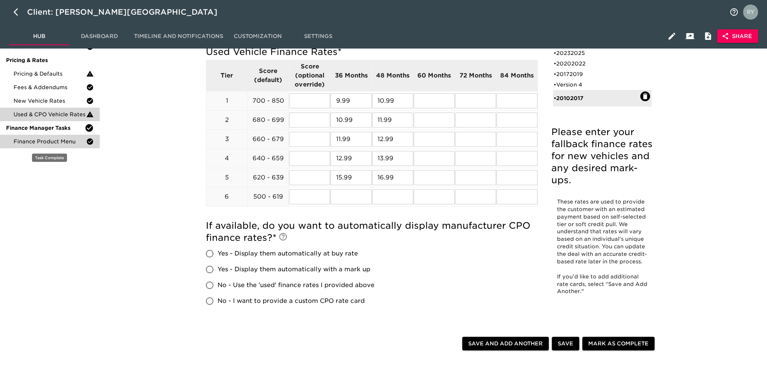
click at [32, 142] on span "Finance Product Menu" at bounding box center [50, 142] width 73 height 8
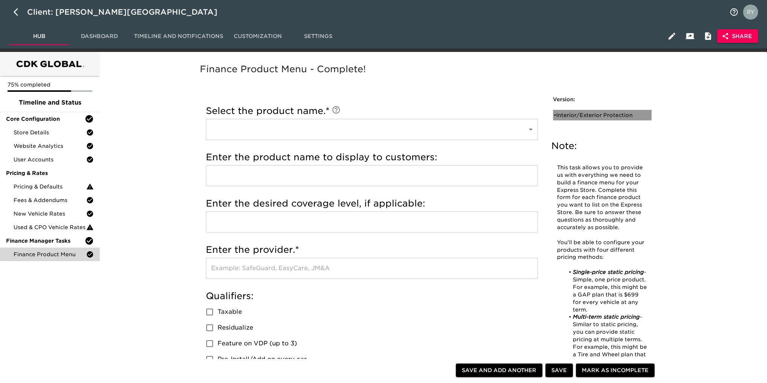
click at [564, 116] on div "• Interior/Exterior Protection" at bounding box center [597, 115] width 87 height 8
type input "Interior/Exterior Protection"
type input "Permaplate"
checkbox input "true"
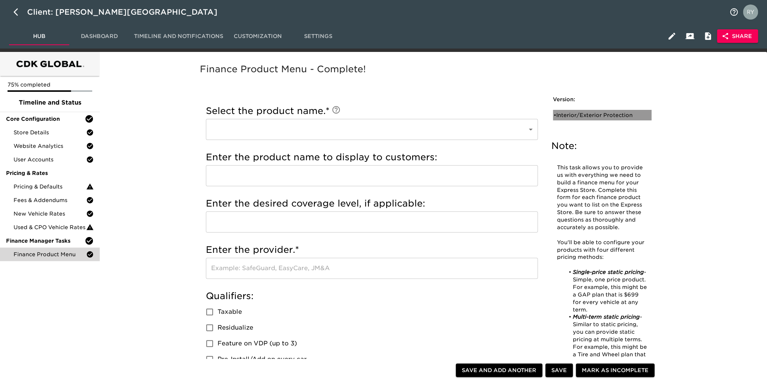
radio input "true"
type input "1795"
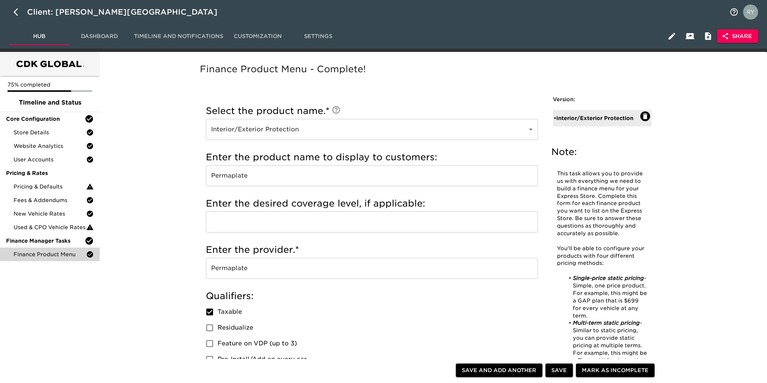
drag, startPoint x: 591, startPoint y: 136, endPoint x: 578, endPoint y: 130, distance: 13.8
click at [592, 134] on div "Version: • Interior/Exterior Protection" at bounding box center [602, 114] width 111 height 49
click at [510, 371] on span "Save and Add Another" at bounding box center [499, 370] width 75 height 9
checkbox input "false"
radio input "false"
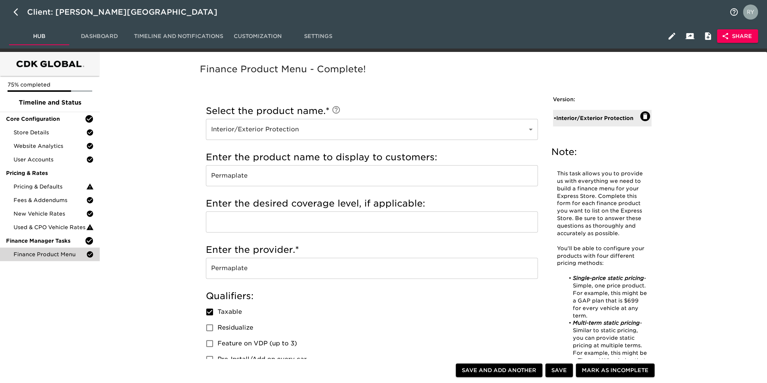
radio input "false"
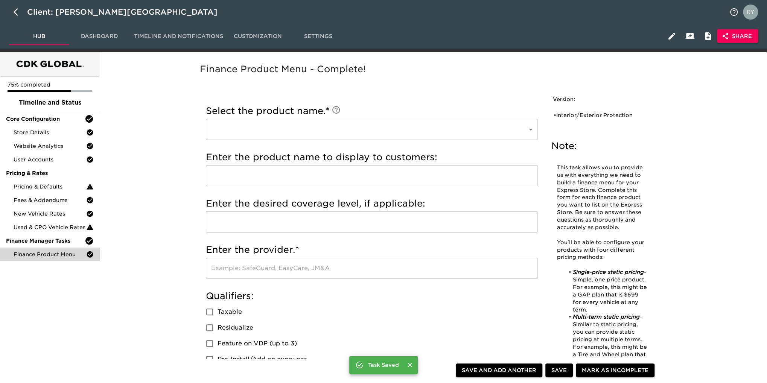
click at [528, 129] on body "Client: [PERSON_NAME] City Hub Dashboard Timeline and Notifications Customizati…" at bounding box center [383, 384] width 767 height 769
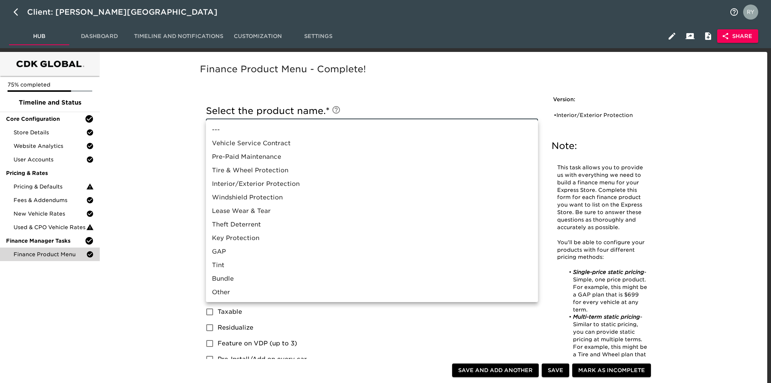
click at [226, 142] on li "Vehicle Service Contract" at bounding box center [372, 144] width 332 height 14
type input "Vehicle Service Contract"
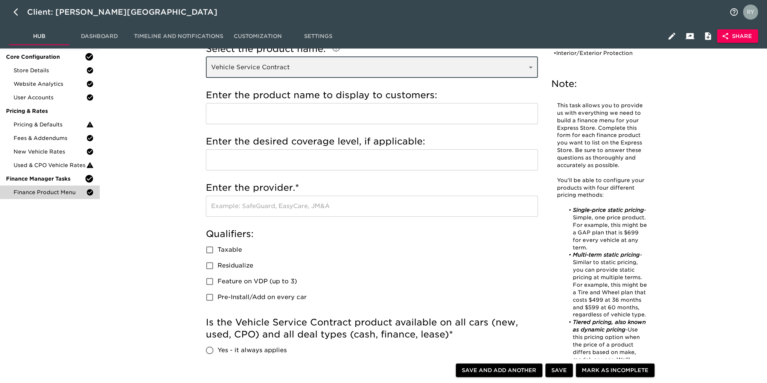
scroll to position [75, 0]
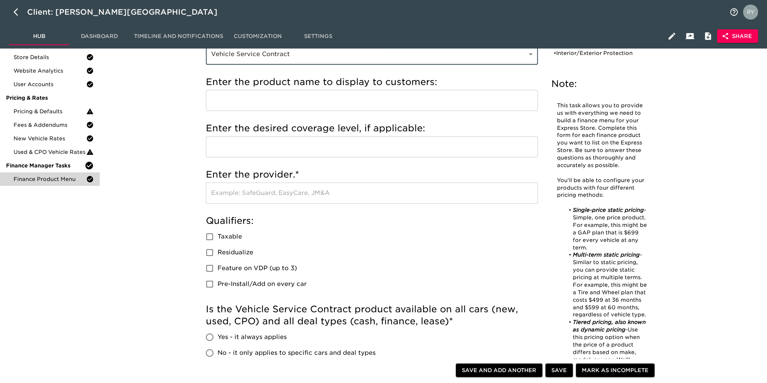
click at [254, 200] on input "text" at bounding box center [372, 193] width 332 height 21
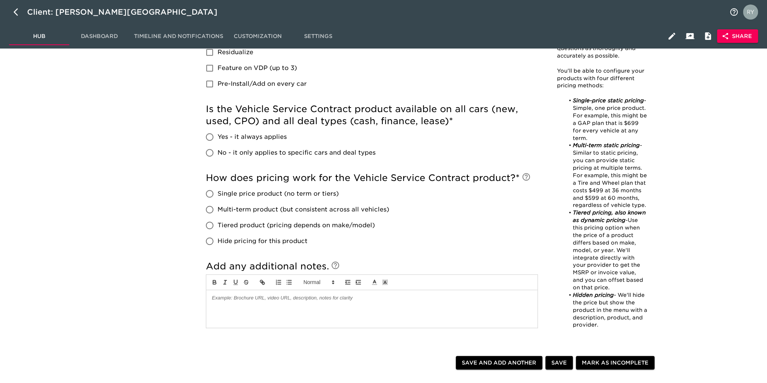
scroll to position [264, 0]
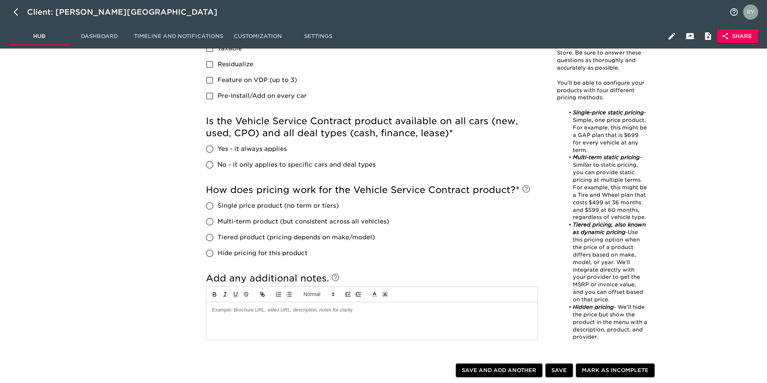
type input "JM&A"
click at [209, 151] on input "Yes - it always applies" at bounding box center [210, 149] width 16 height 16
radio input "true"
click at [208, 239] on input "Tiered product (pricing depends on make/model)" at bounding box center [210, 238] width 16 height 16
radio input "true"
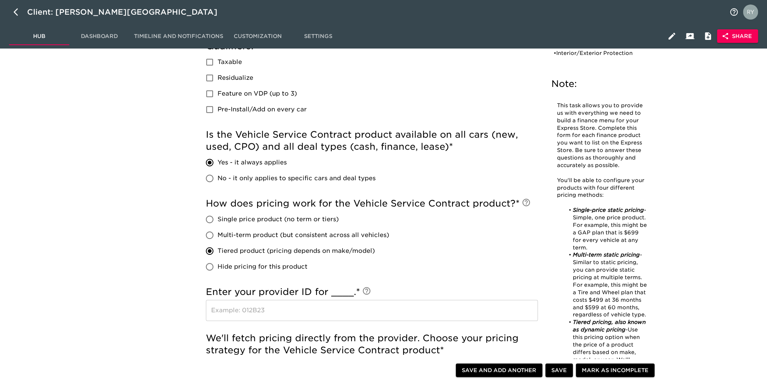
scroll to position [188, 0]
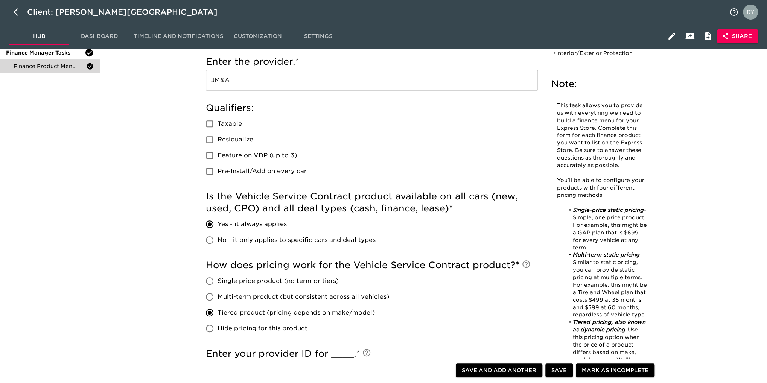
click at [211, 223] on input "Yes - it always applies" at bounding box center [210, 225] width 16 height 16
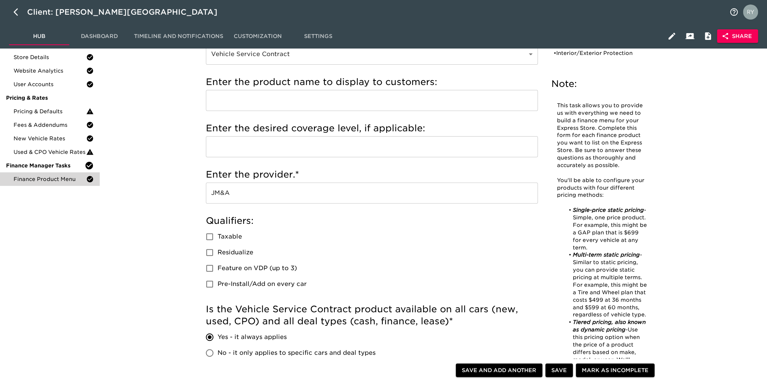
scroll to position [38, 0]
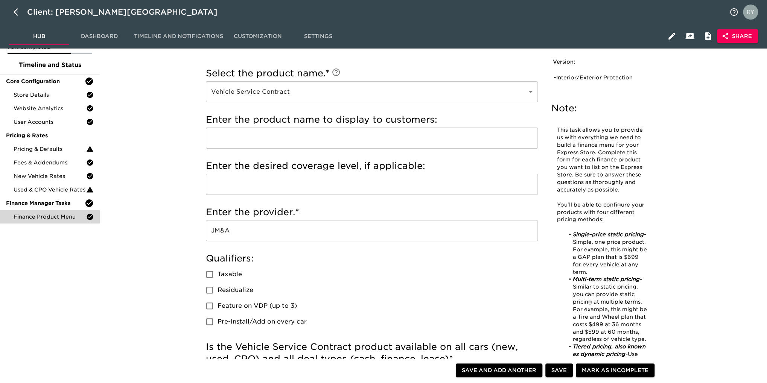
click at [287, 231] on input "JM&A" at bounding box center [372, 230] width 332 height 21
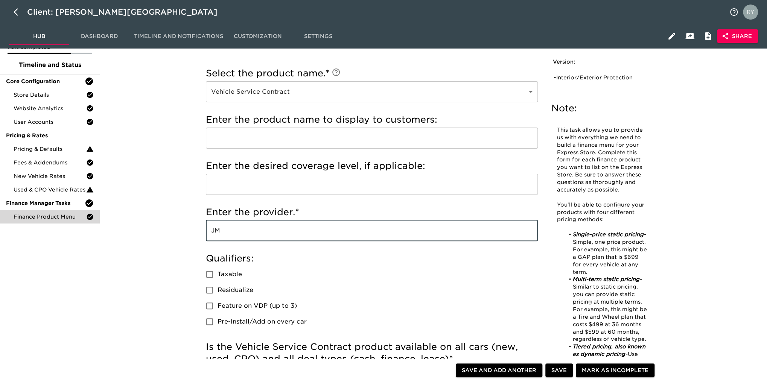
type input "J"
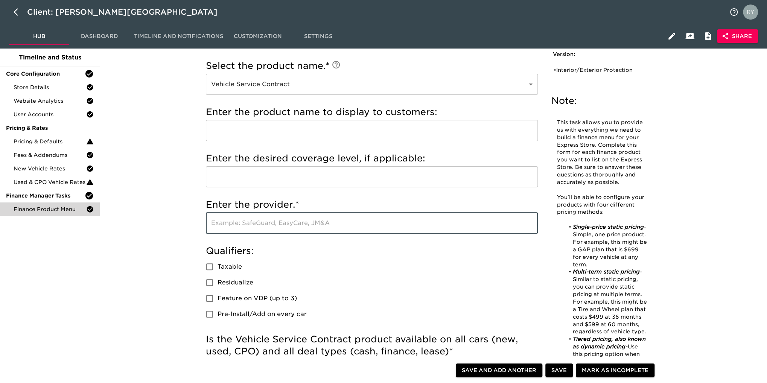
scroll to position [0, 0]
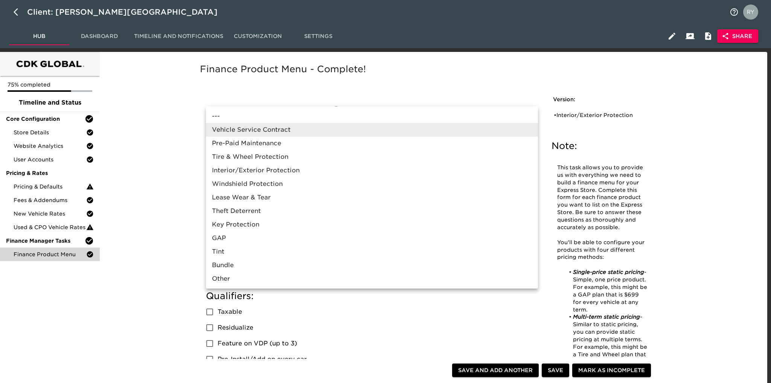
click at [234, 115] on li "---" at bounding box center [372, 117] width 332 height 14
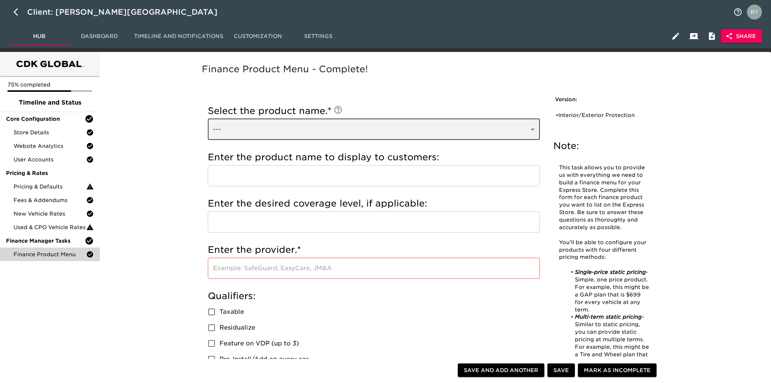
type input "---"
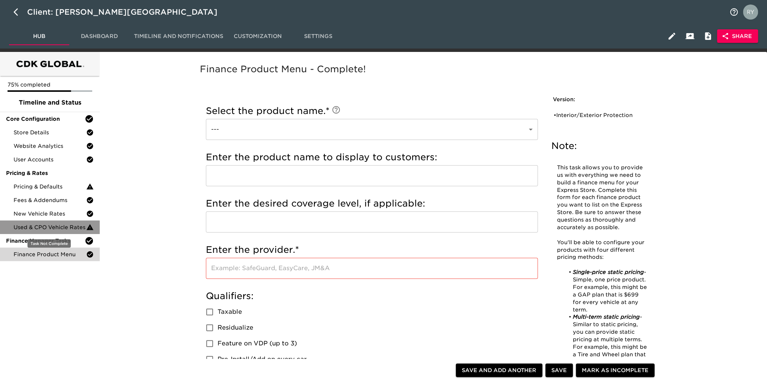
click at [34, 226] on span "Used & CPO Vehicle Rates" at bounding box center [50, 228] width 73 height 8
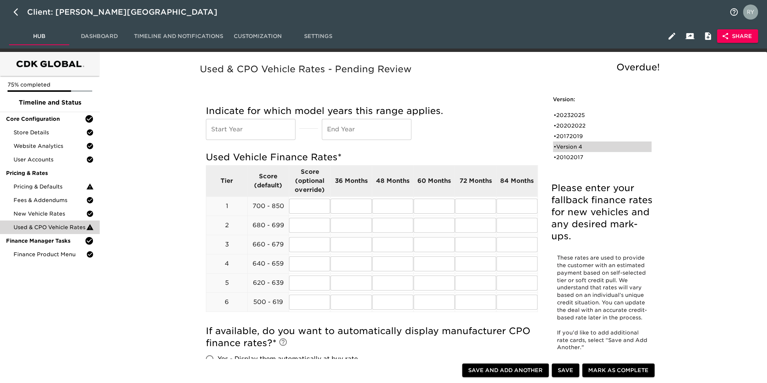
click at [582, 145] on div "• Version 4" at bounding box center [597, 147] width 87 height 8
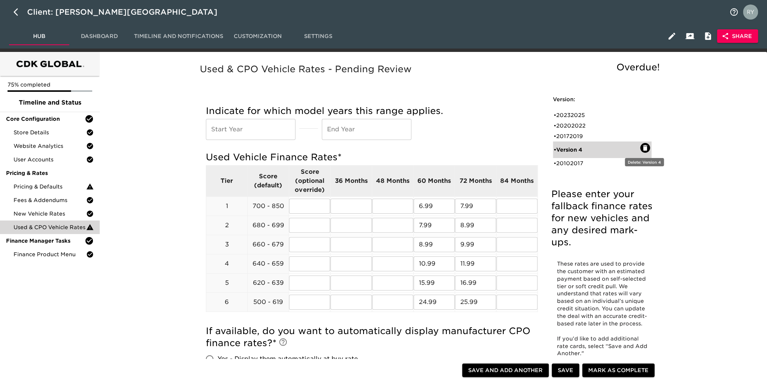
click at [648, 148] on icon "button" at bounding box center [646, 148] width 8 height 8
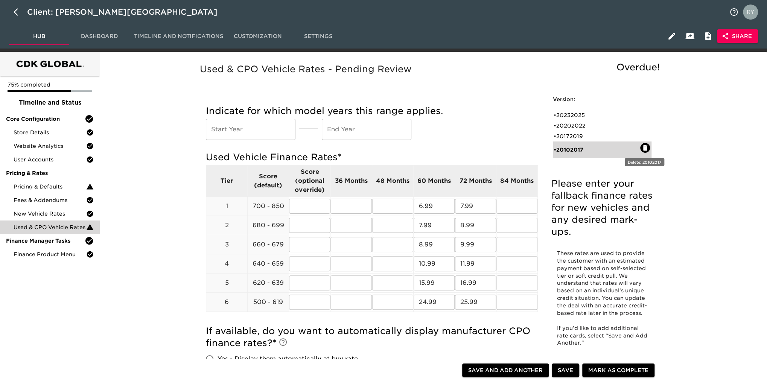
radio input "false"
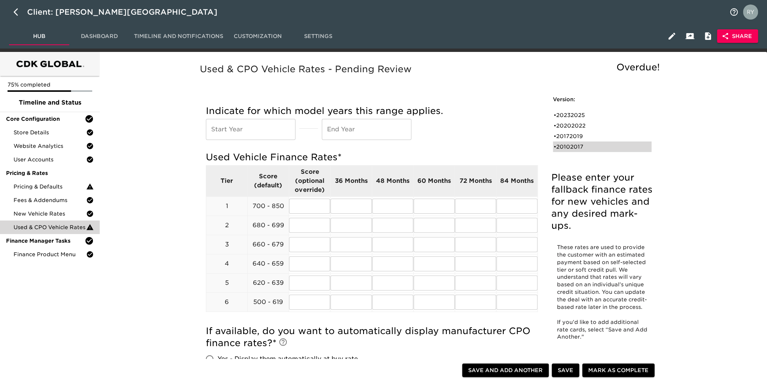
click at [583, 148] on div "• 20102017" at bounding box center [597, 147] width 87 height 8
type input "2010"
type input "2017"
radio input "false"
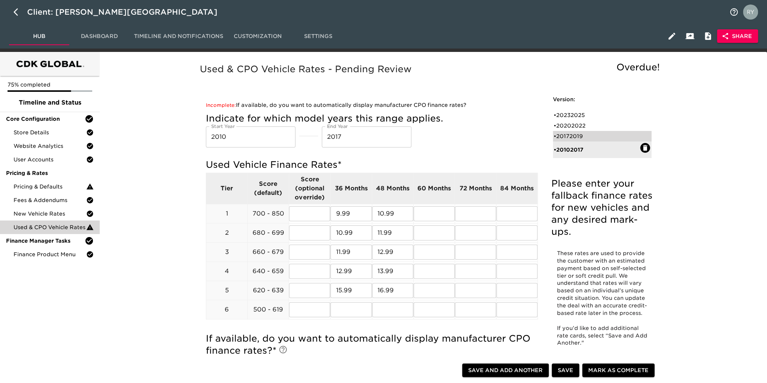
click at [572, 137] on div "• 20172019" at bounding box center [597, 137] width 87 height 8
type input "2017"
type input "2019"
radio input "true"
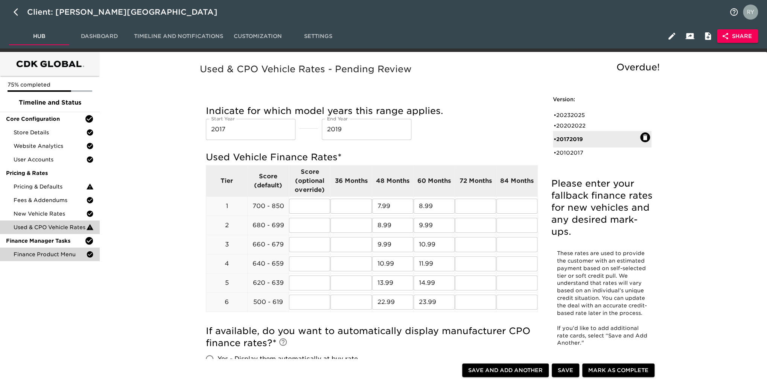
click at [61, 255] on span "Finance Product Menu" at bounding box center [50, 255] width 73 height 8
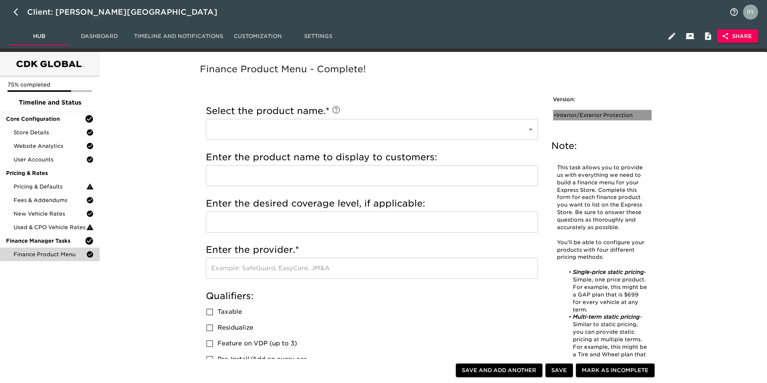
click at [609, 119] on div "• Interior/Exterior Protection" at bounding box center [602, 115] width 99 height 11
type input "Interior/Exterior Protection"
type input "Permaplate"
checkbox input "true"
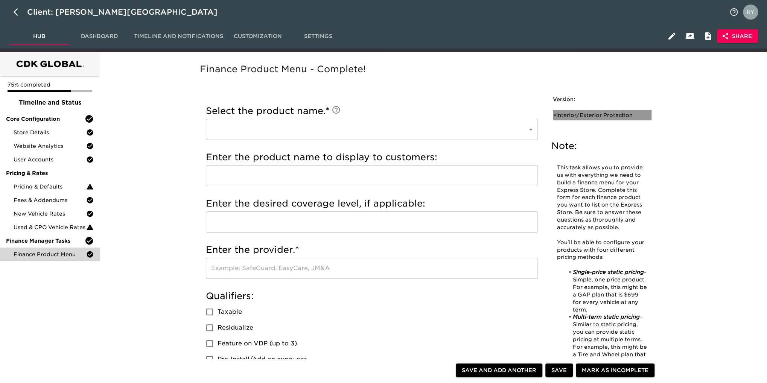
radio input "true"
type input "1795"
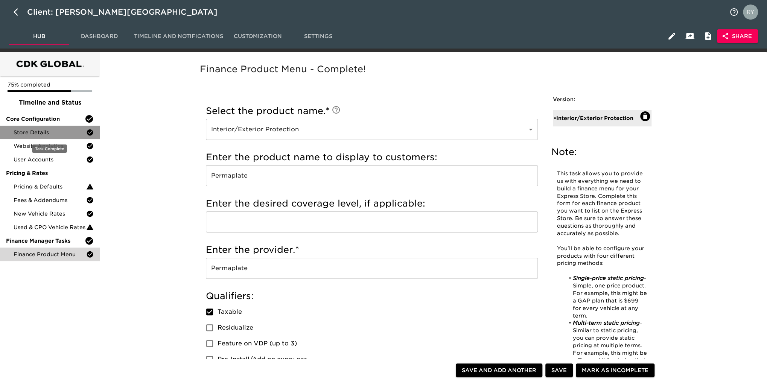
click at [27, 134] on span "Store Details" at bounding box center [50, 133] width 73 height 8
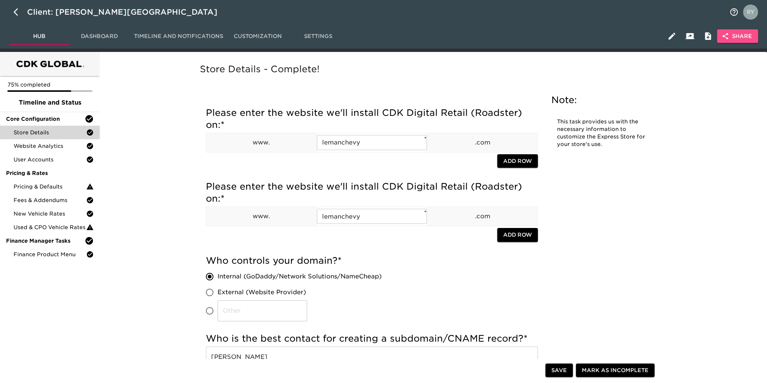
click at [732, 37] on span "Share" at bounding box center [737, 36] width 29 height 9
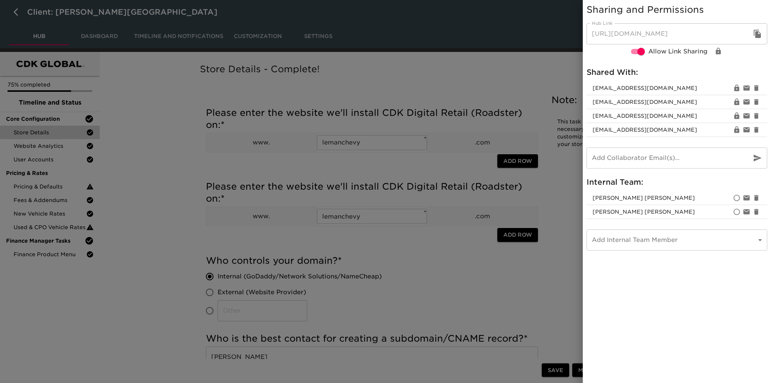
click at [537, 85] on div at bounding box center [385, 191] width 771 height 383
